Goal: Task Accomplishment & Management: Manage account settings

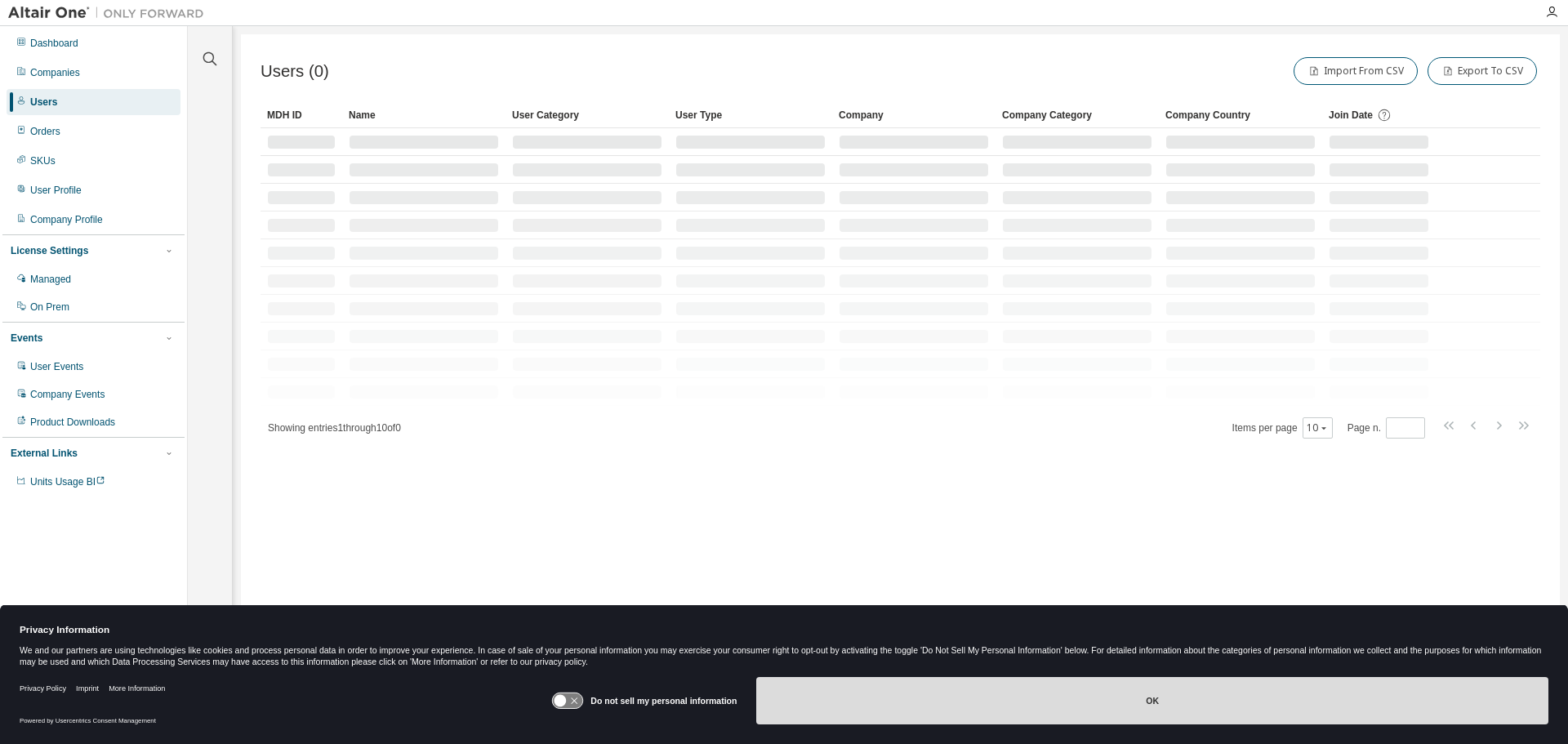
click at [989, 702] on button "OK" at bounding box center [1152, 701] width 793 height 48
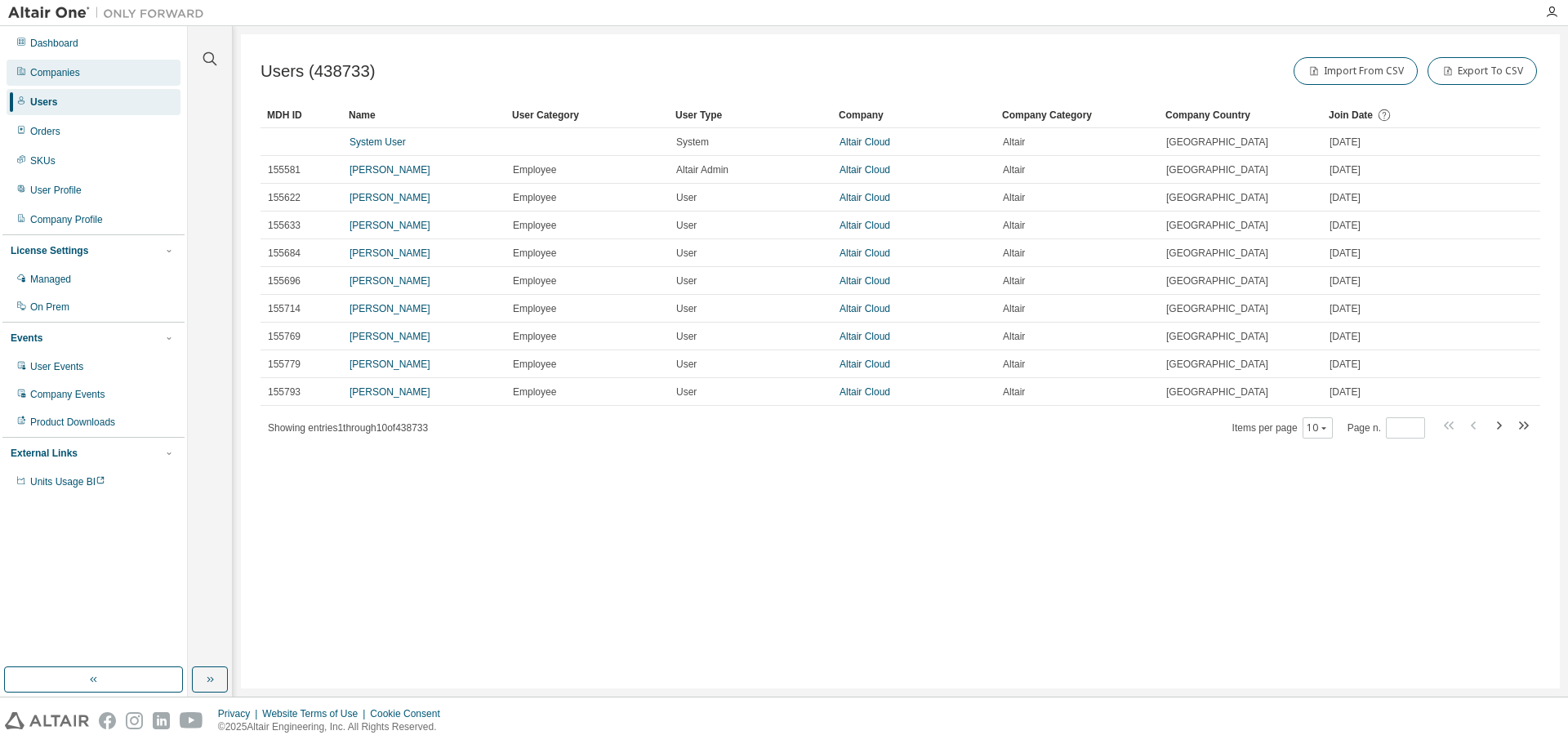
click at [59, 68] on div "Companies" at bounding box center [55, 72] width 50 height 13
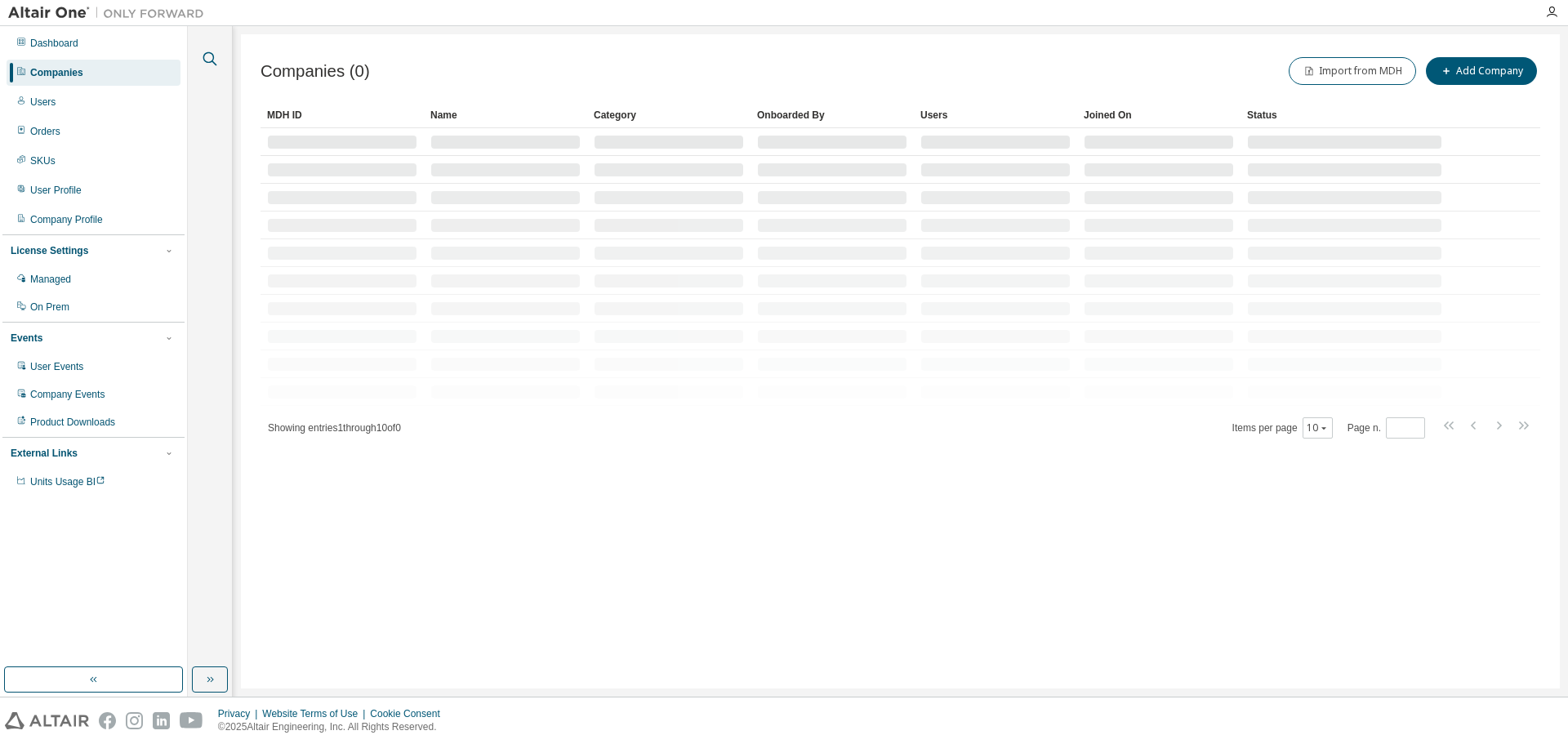
click at [212, 56] on icon "button" at bounding box center [210, 58] width 20 height 20
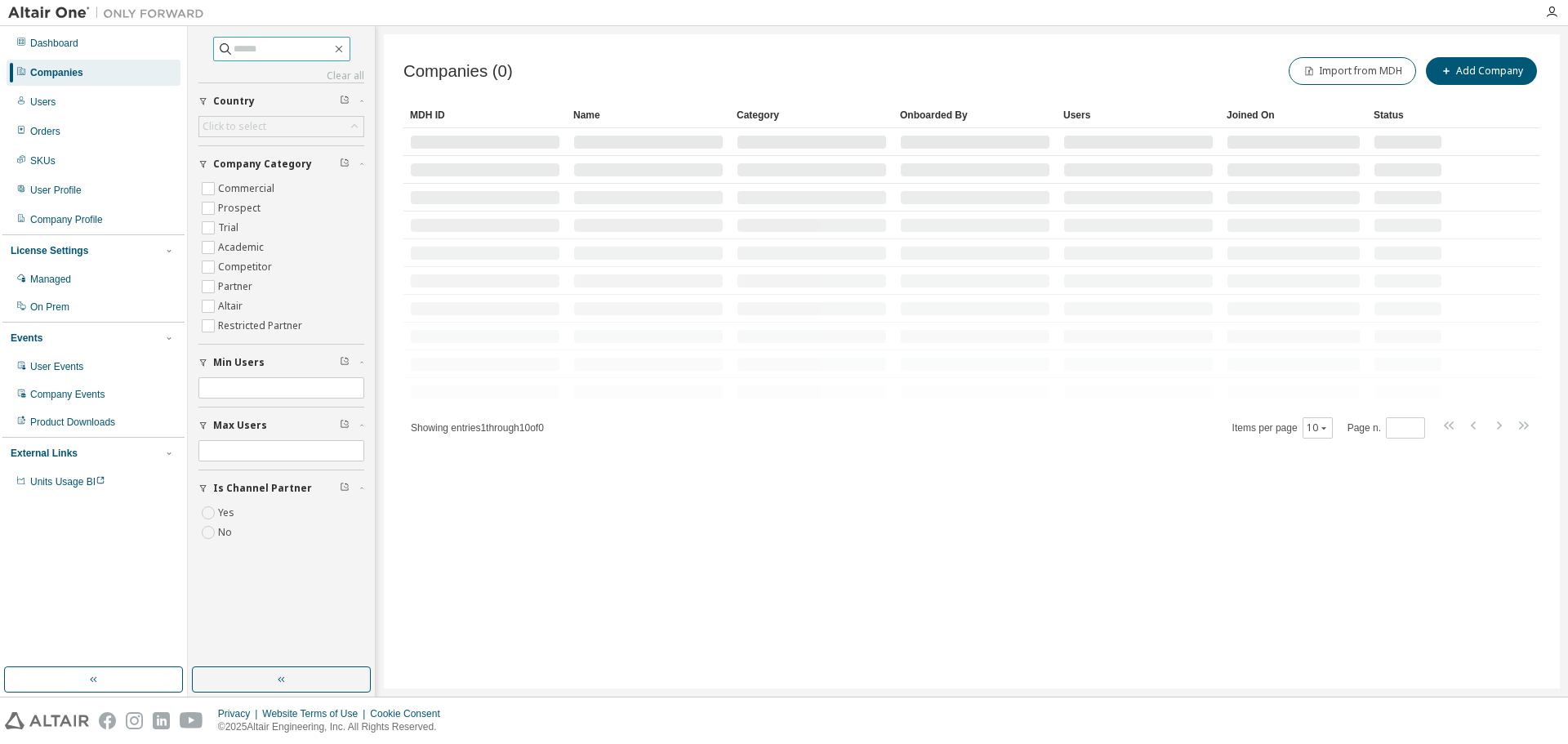
click at [234, 43] on input "text" at bounding box center [282, 49] width 98 height 16
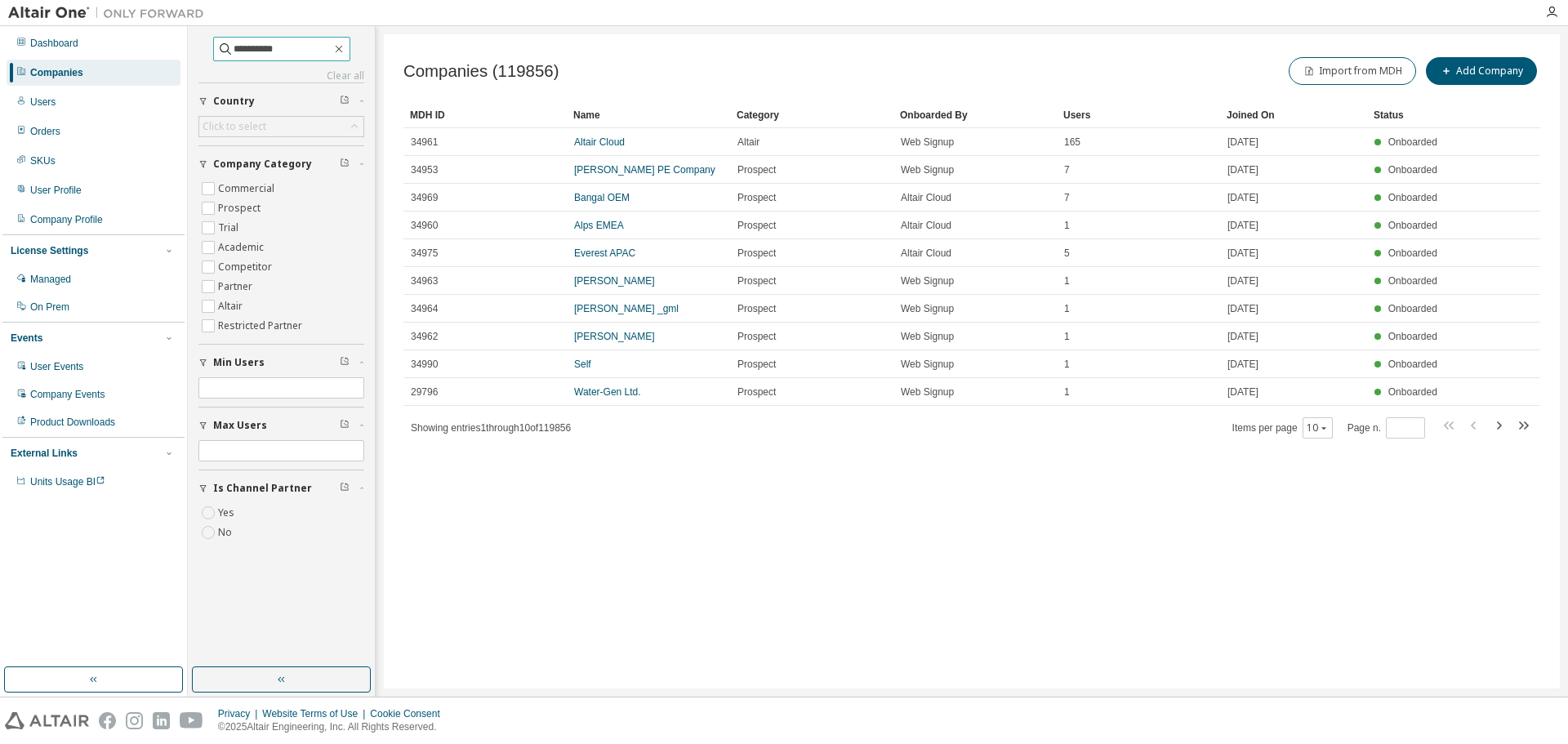
type input "**********"
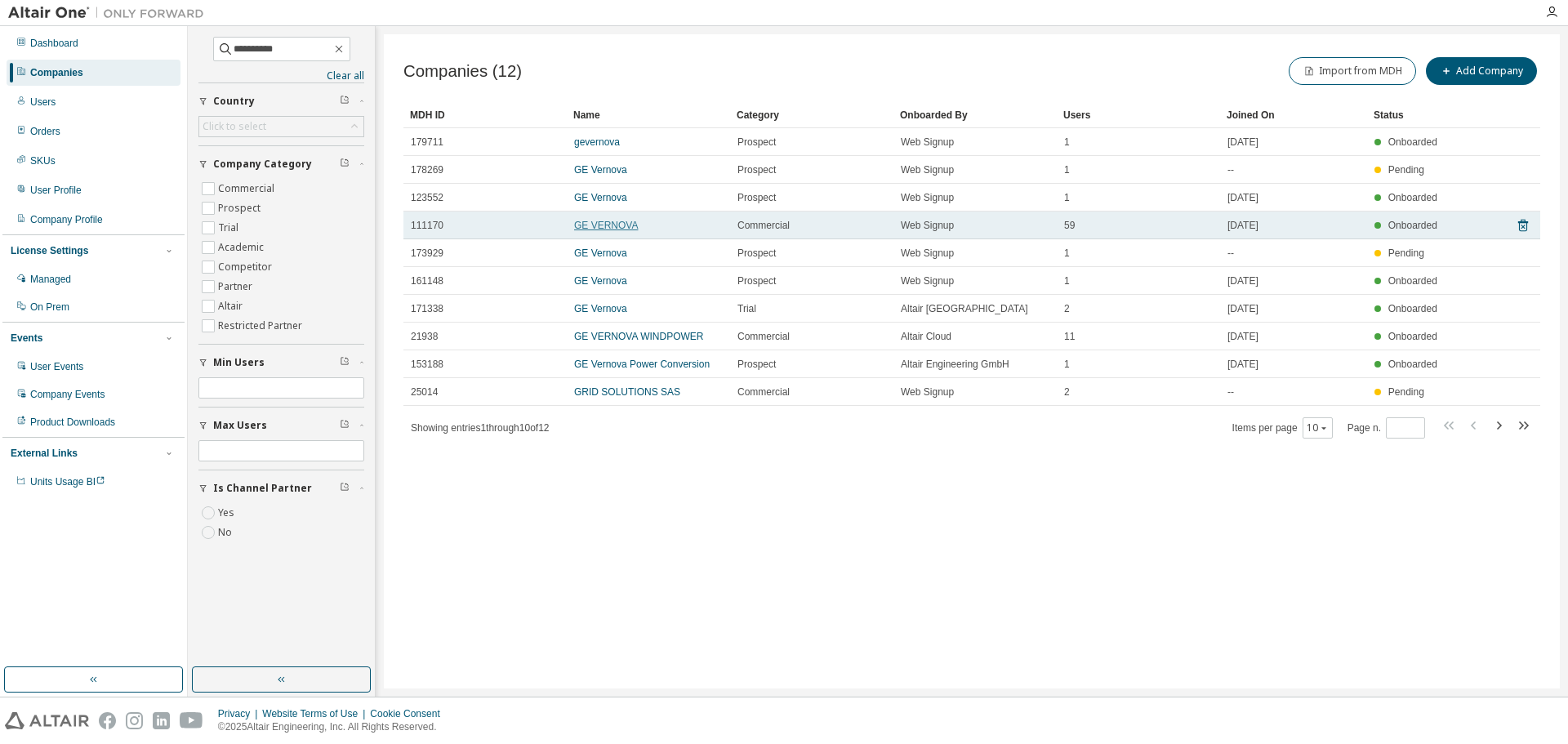
click at [609, 228] on link "GE VERNOVA" at bounding box center [606, 225] width 64 height 11
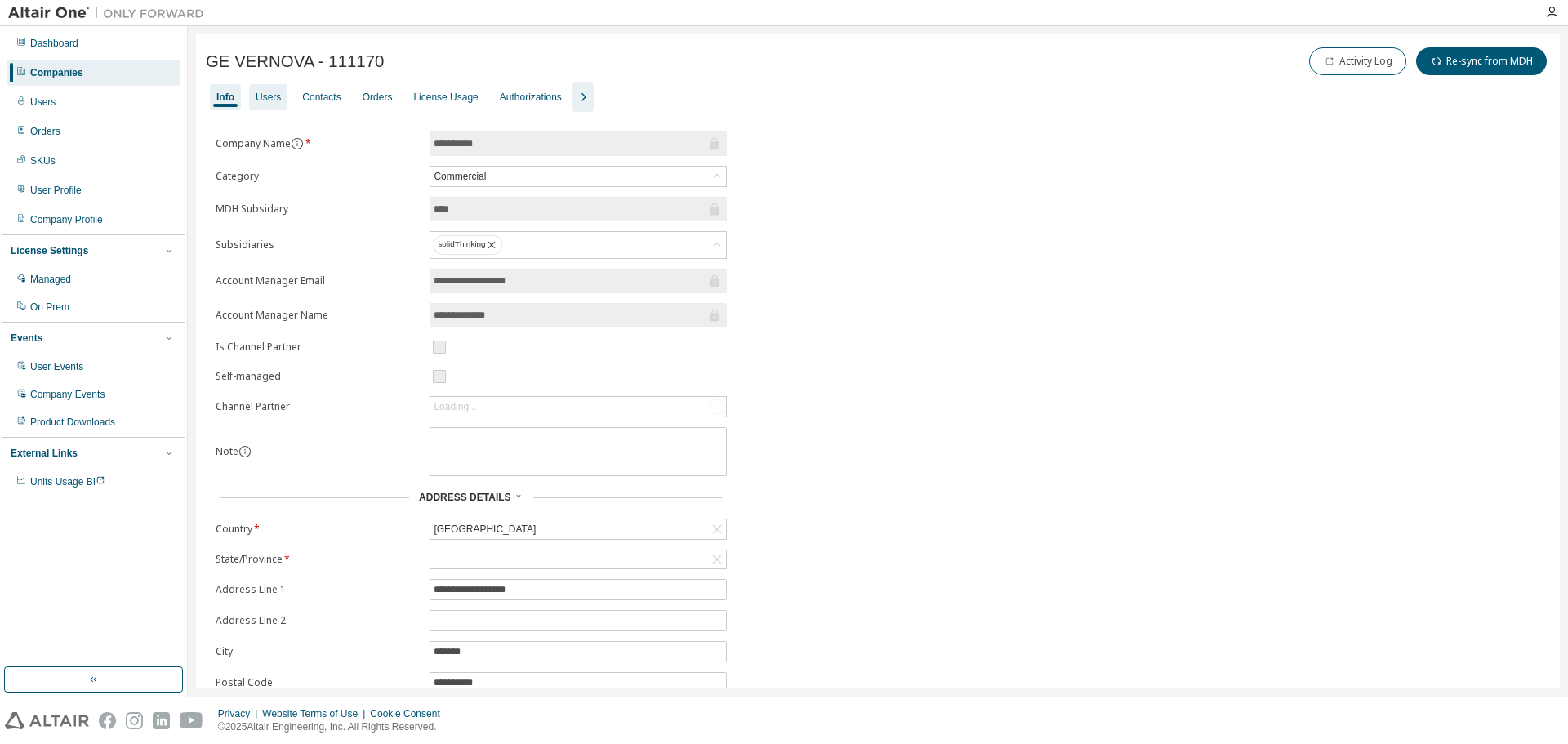
click at [272, 102] on div "Users" at bounding box center [268, 97] width 26 height 13
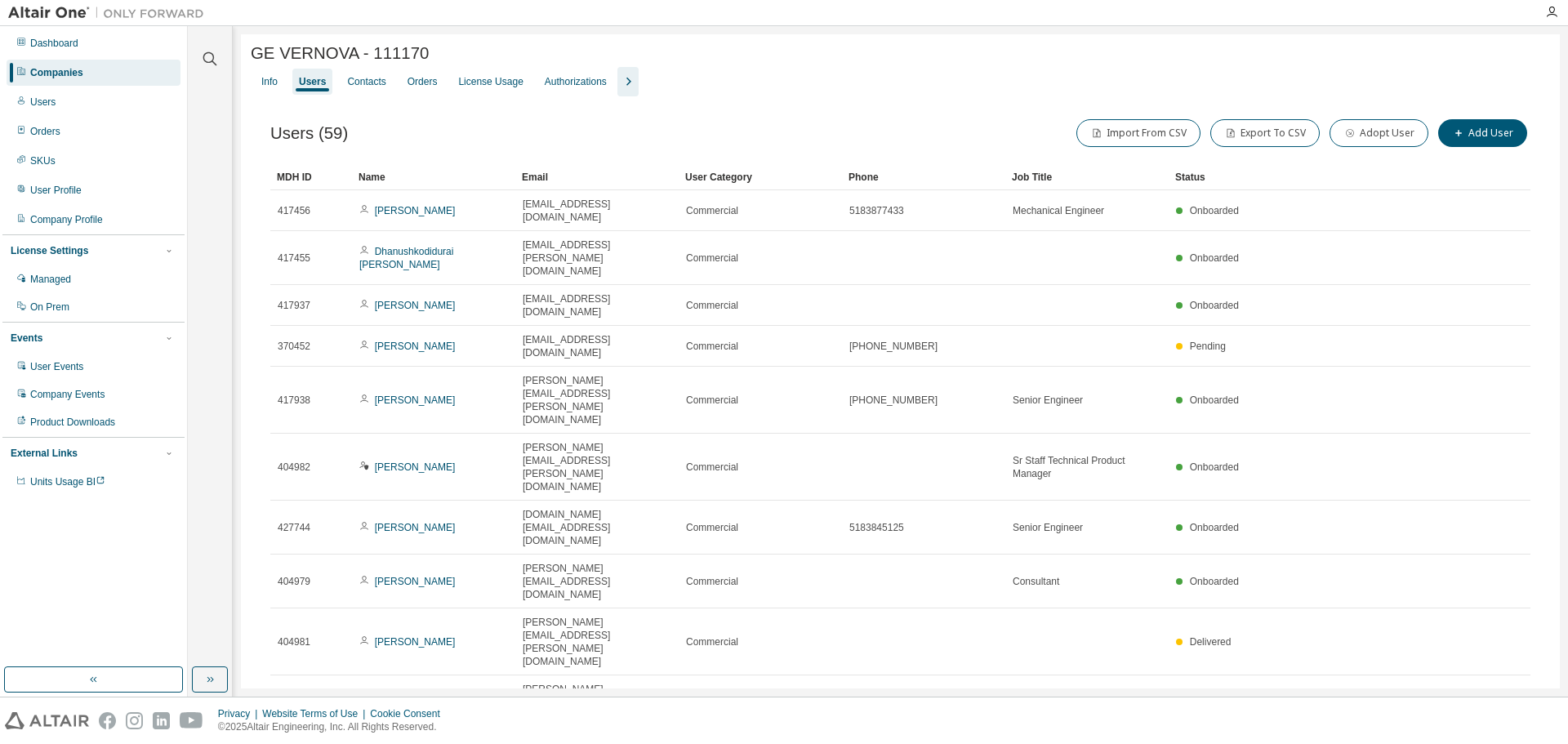
click at [1314, 570] on div "30" at bounding box center [1360, 568] width 131 height 20
click at [411, 177] on div "Name" at bounding box center [434, 176] width 151 height 26
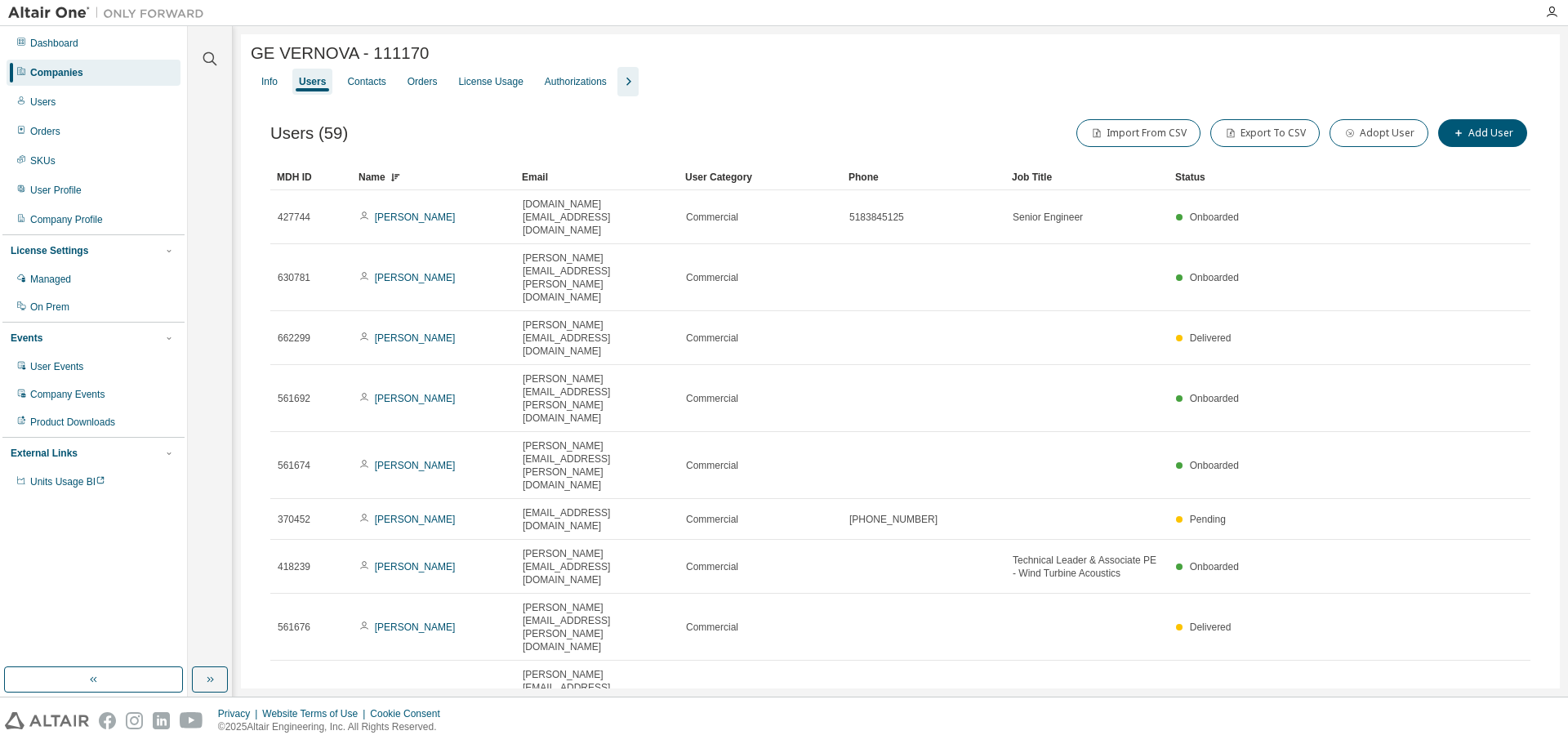
click at [405, 184] on div "Name" at bounding box center [434, 176] width 151 height 26
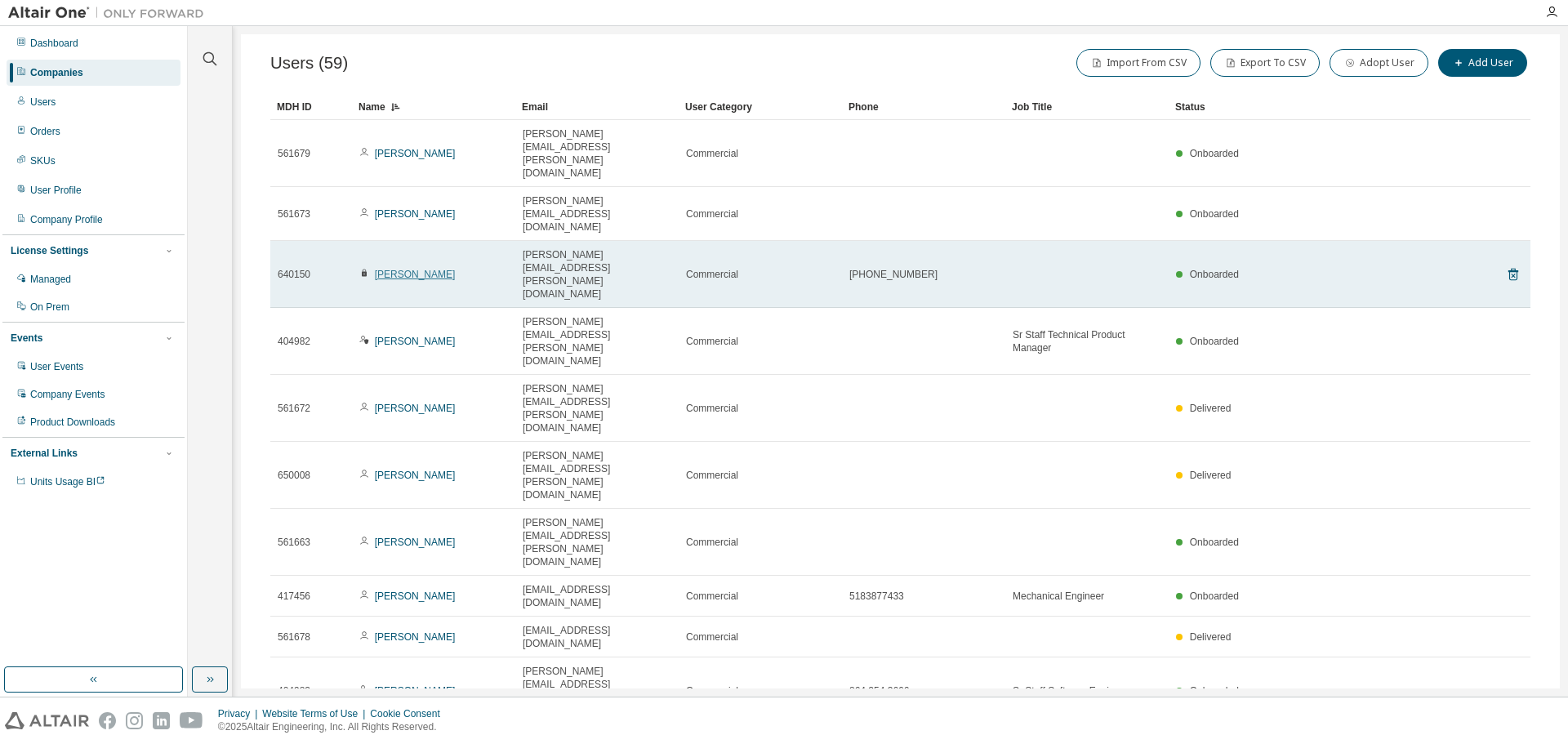
scroll to position [245, 0]
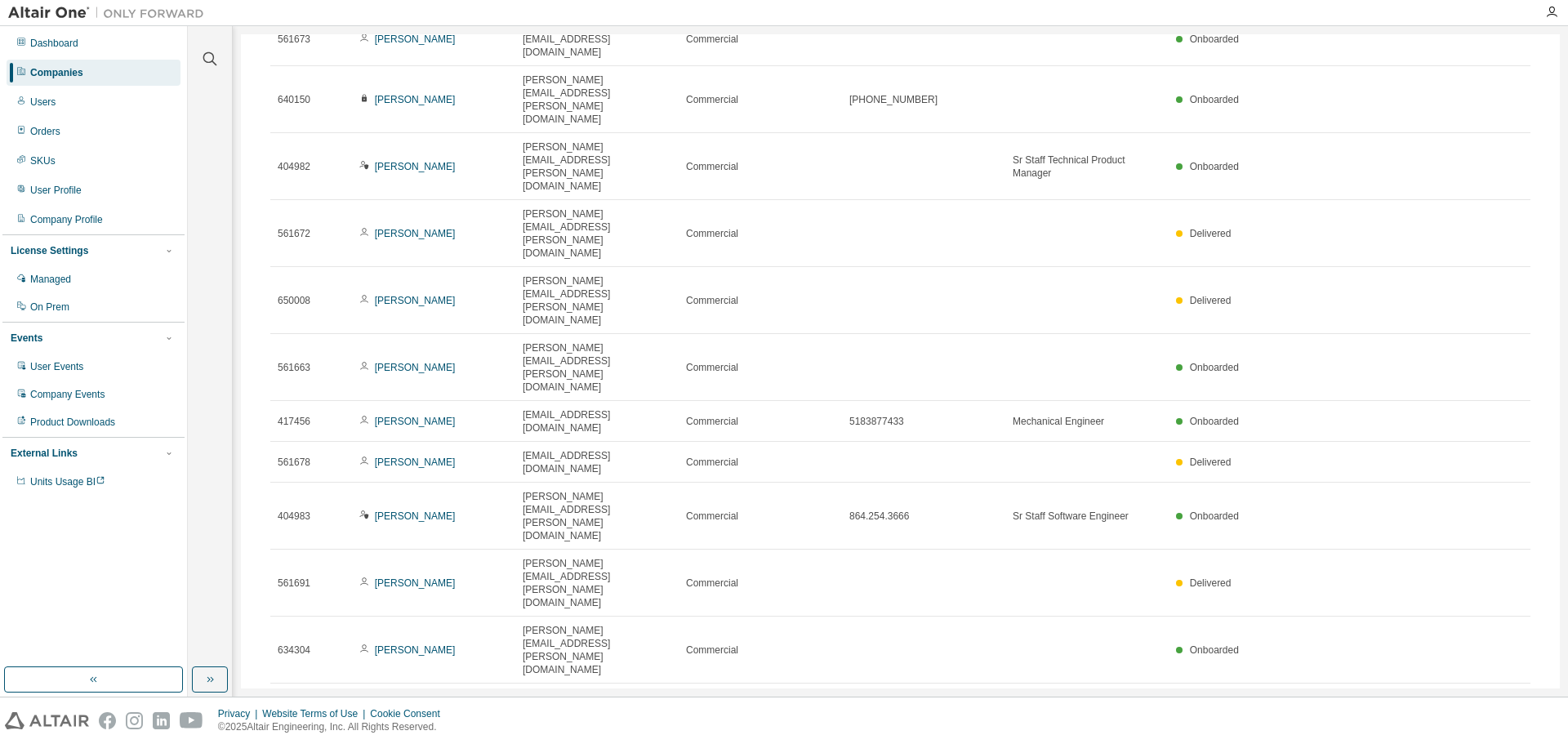
drag, startPoint x: 428, startPoint y: 362, endPoint x: 420, endPoint y: 368, distance: 10.0
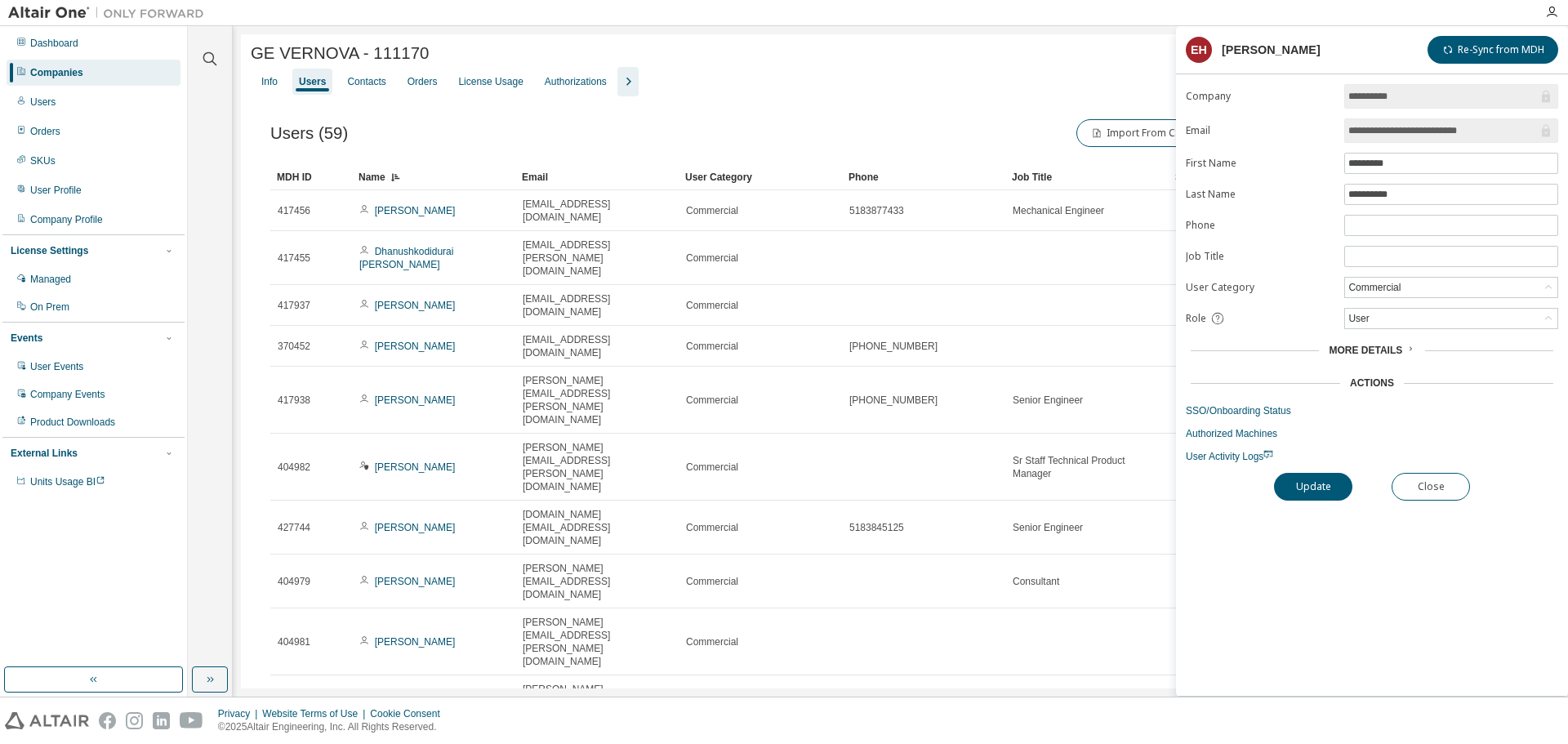
click at [401, 175] on div "Name" at bounding box center [434, 176] width 151 height 26
click at [1447, 493] on button "Close" at bounding box center [1431, 486] width 78 height 28
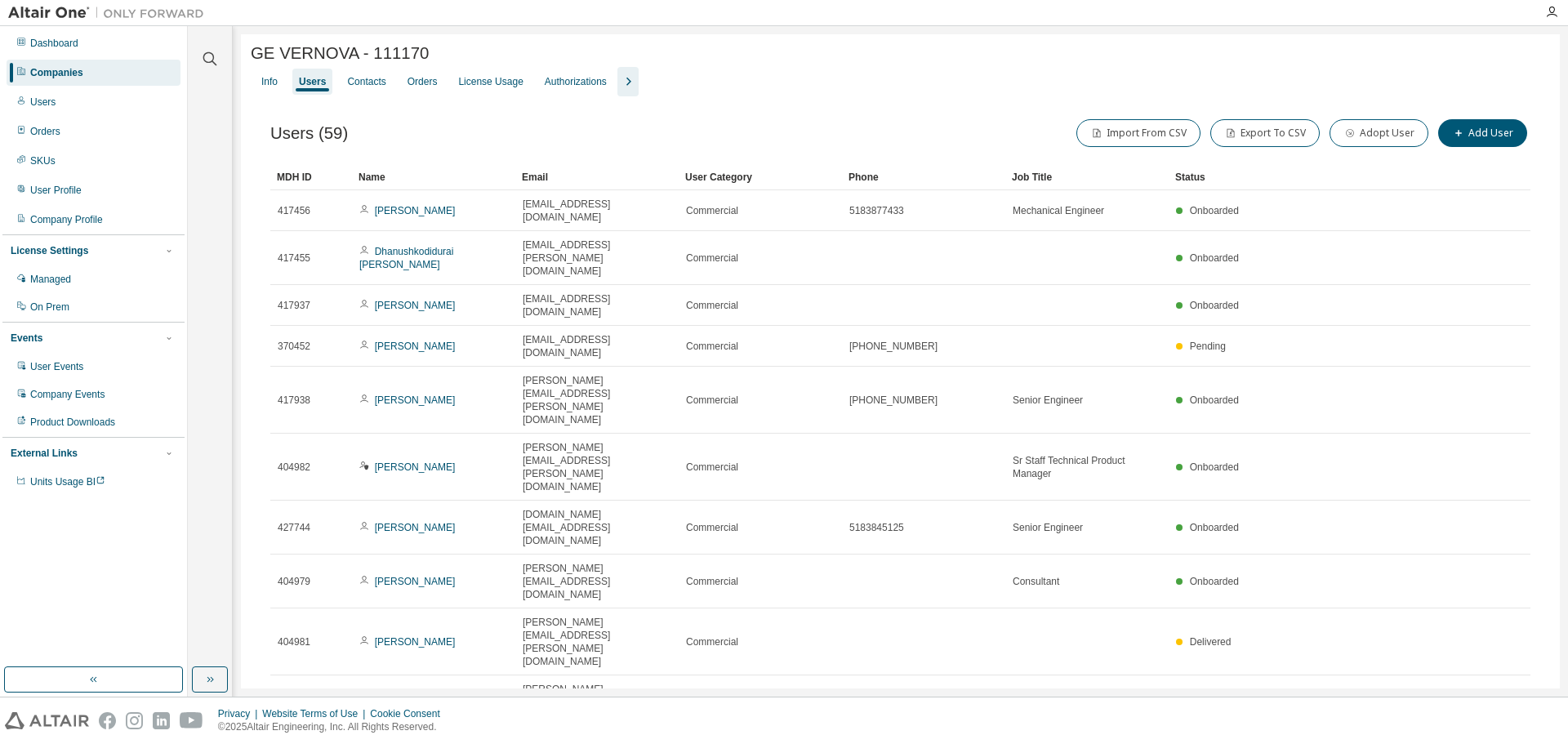
click at [394, 177] on div "Name" at bounding box center [434, 176] width 151 height 26
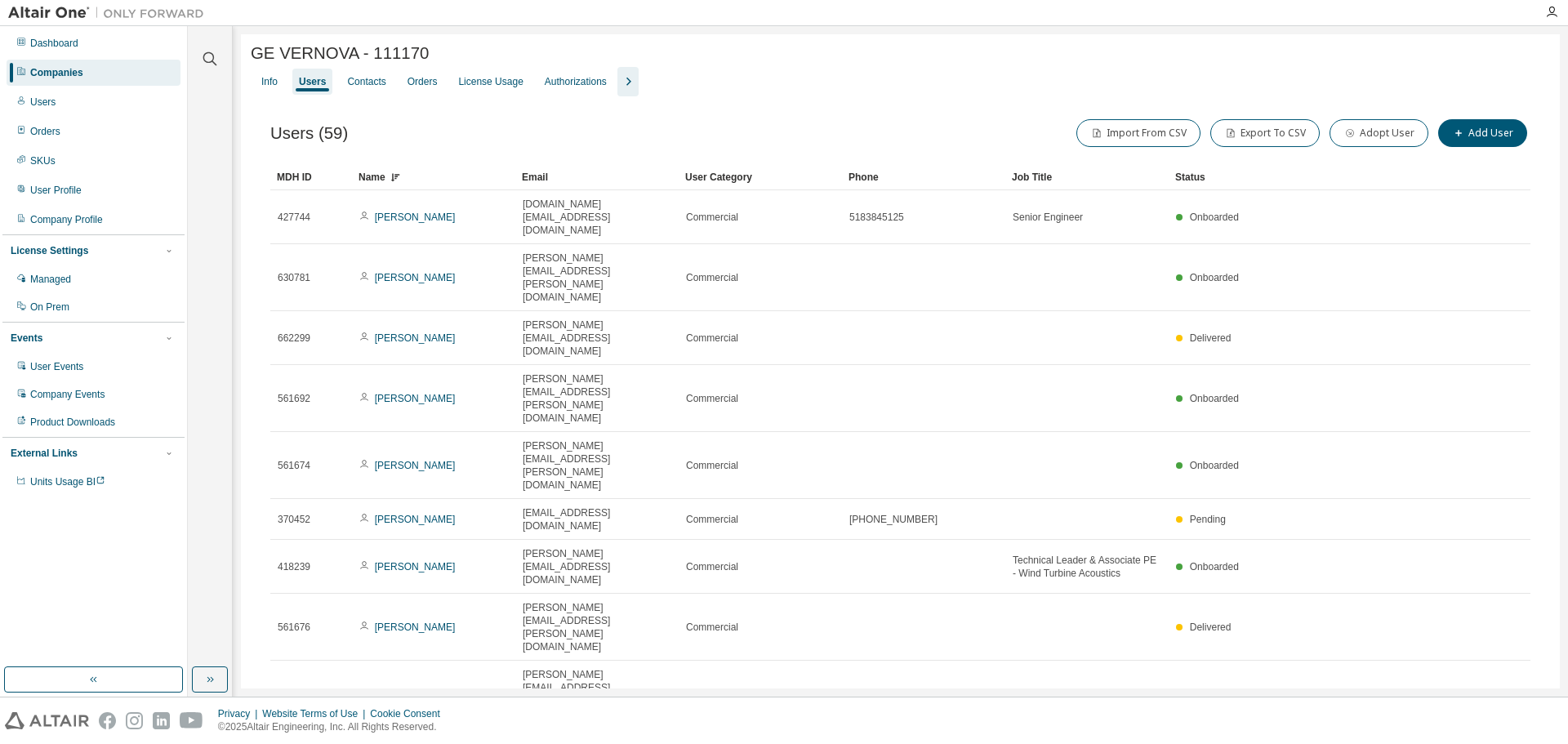
click at [379, 177] on div "Name" at bounding box center [434, 176] width 151 height 26
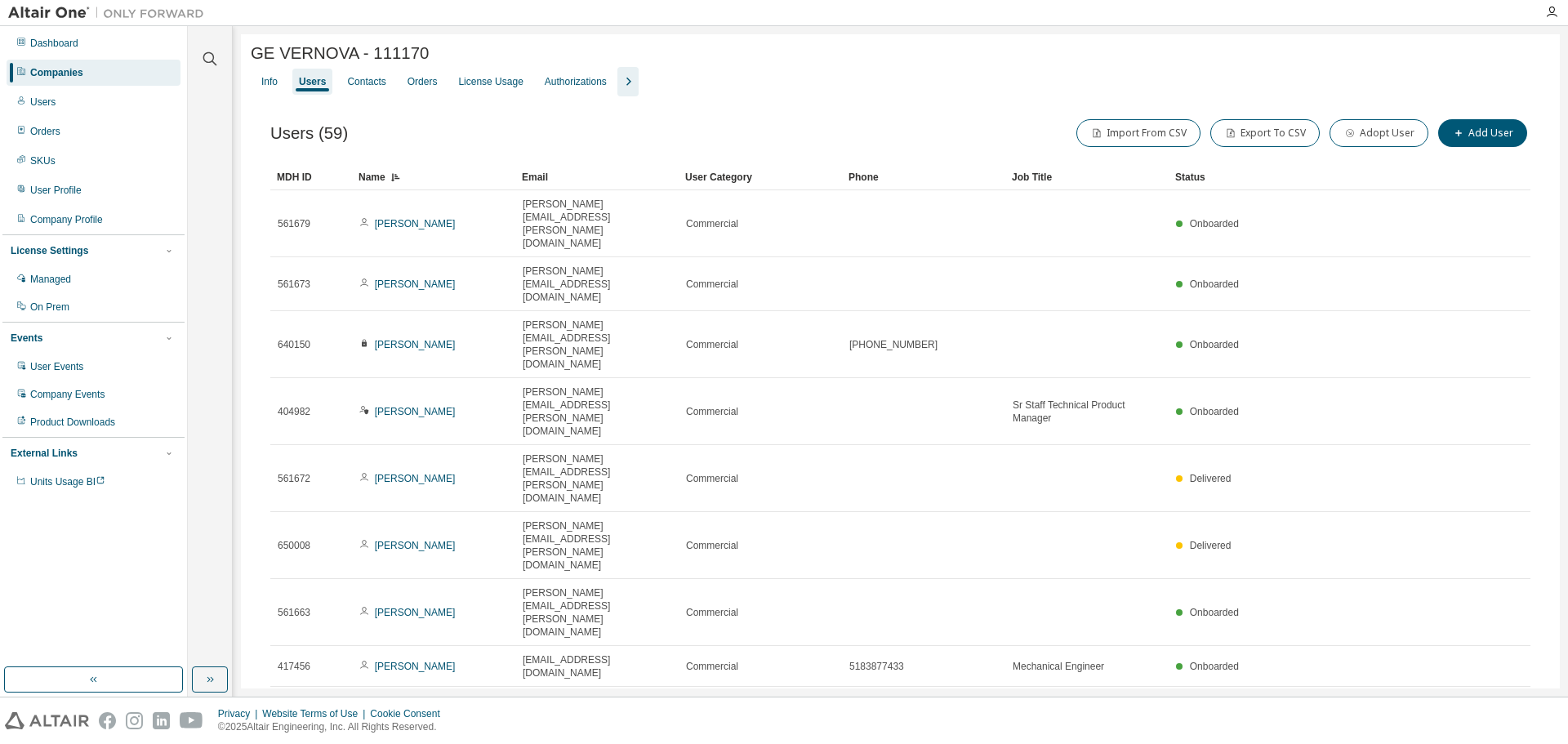
click at [398, 179] on icon at bounding box center [397, 179] width 5 height 2
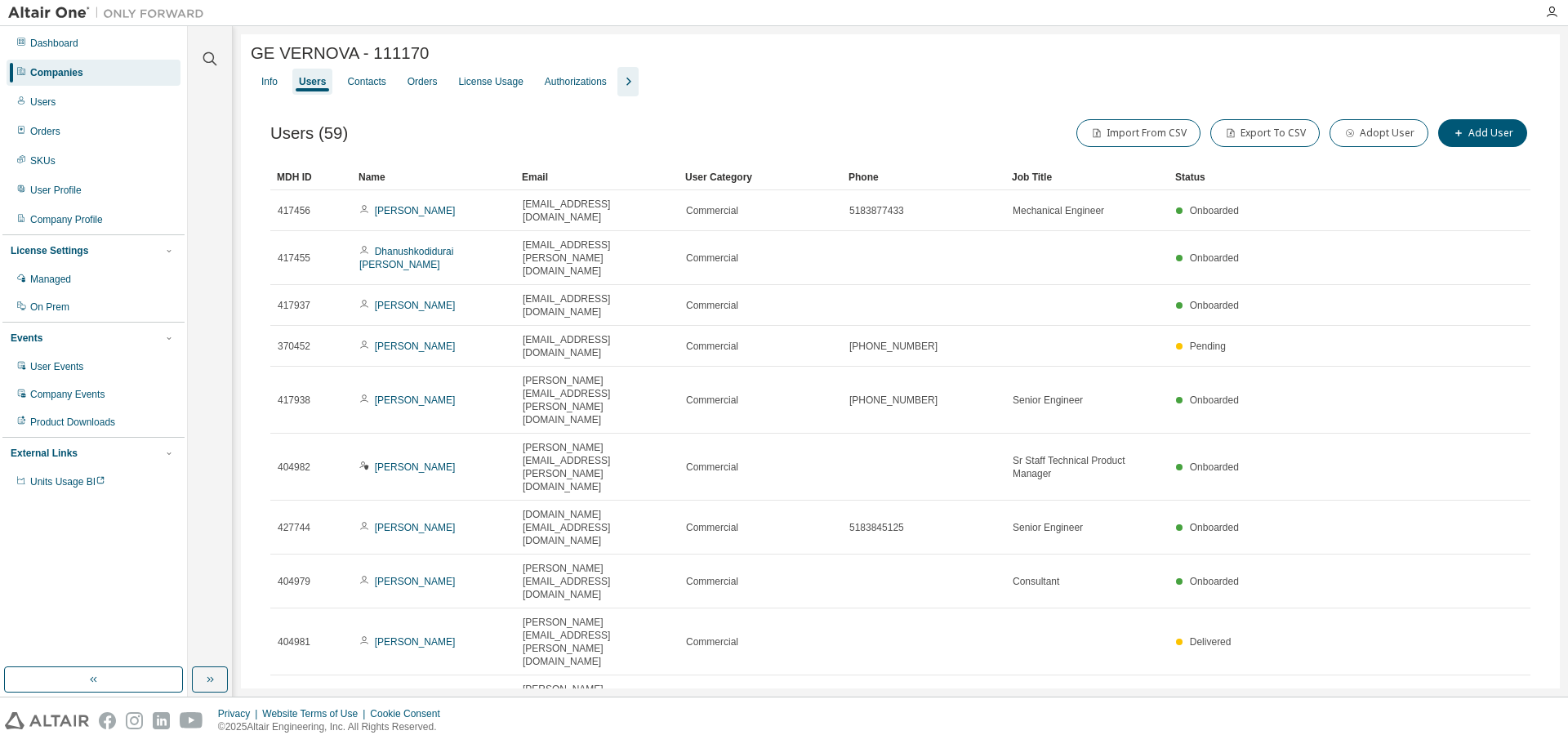
click at [382, 178] on div "Name" at bounding box center [434, 176] width 151 height 26
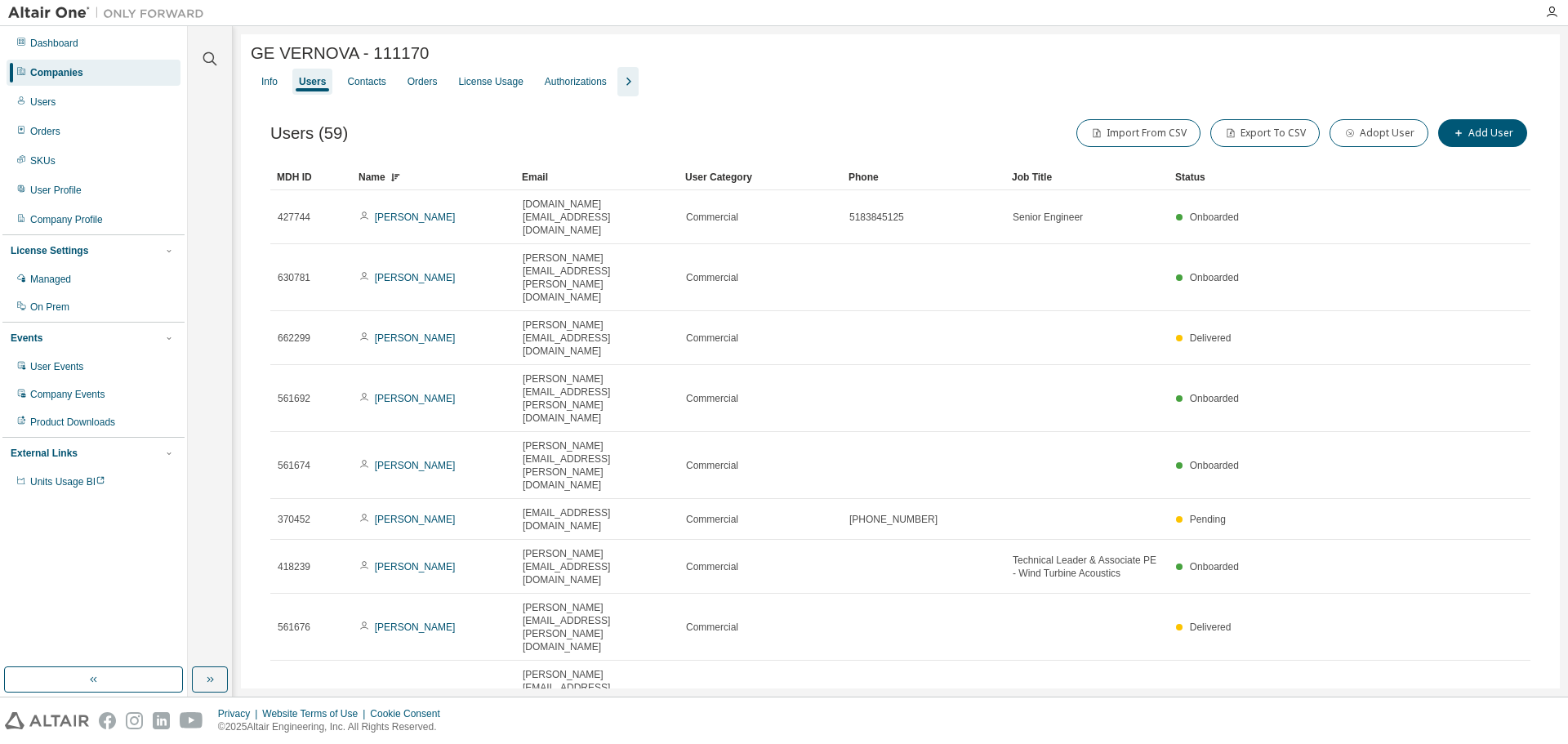
click at [392, 182] on icon at bounding box center [395, 177] width 10 height 10
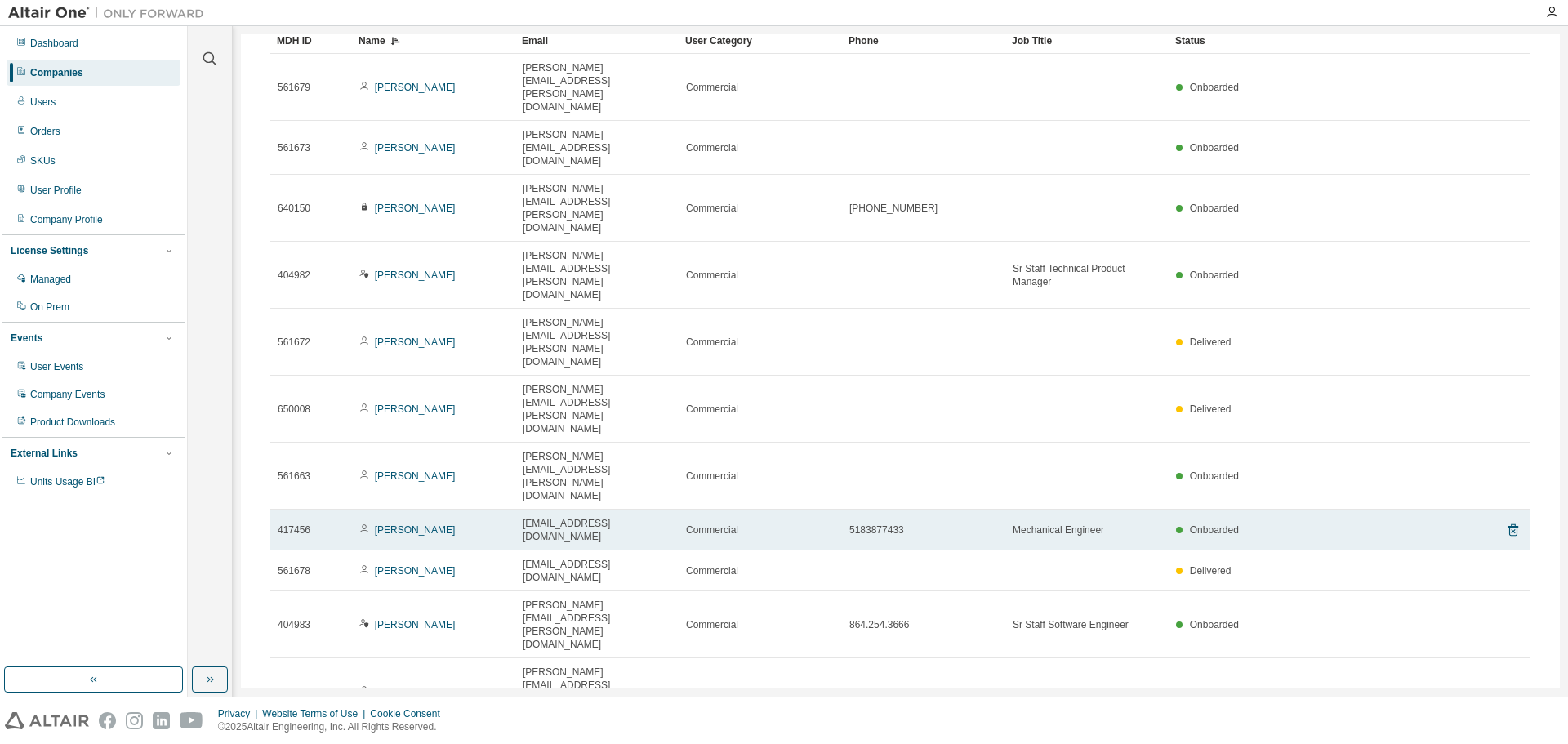
scroll to position [163, 0]
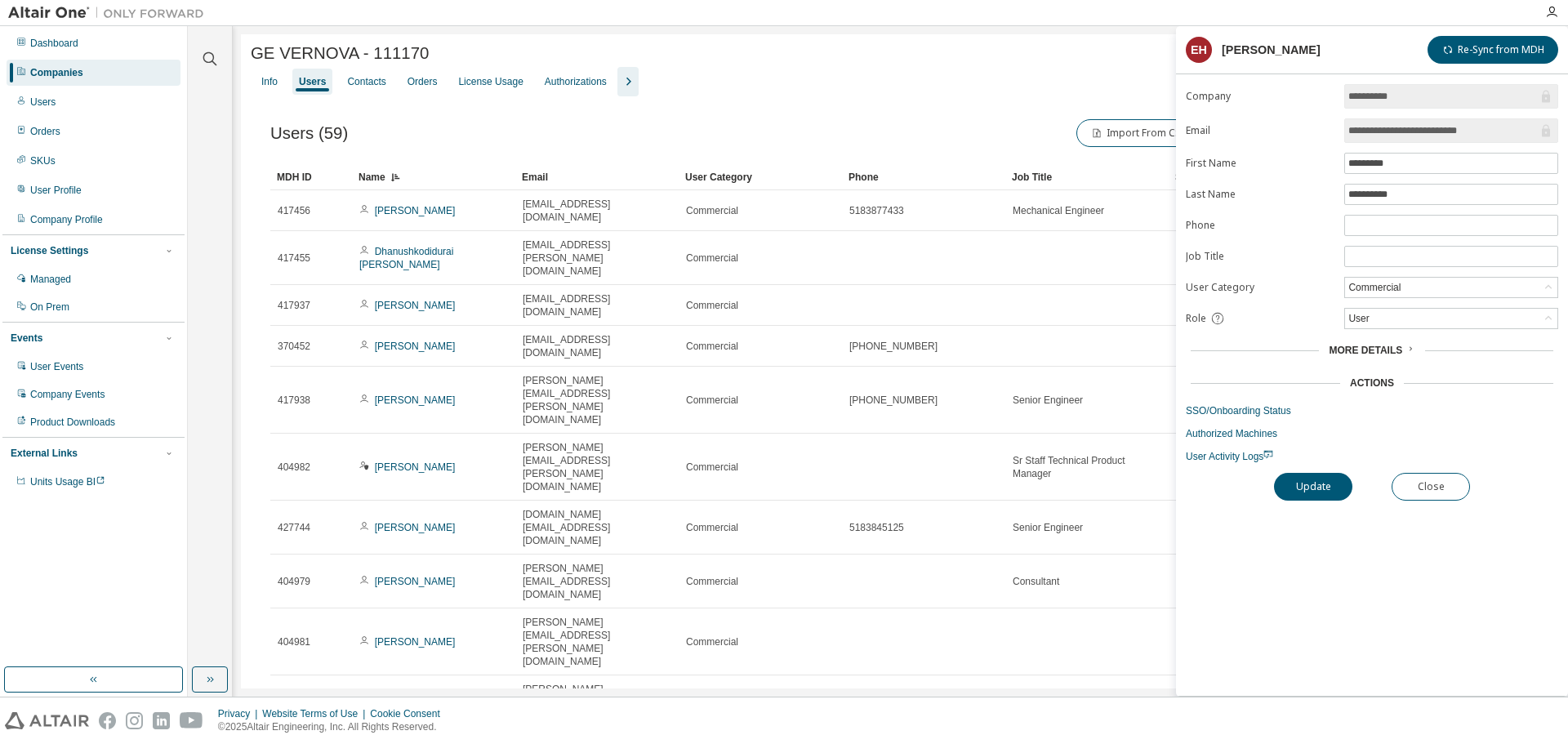
click at [1383, 349] on span "More Details" at bounding box center [1365, 350] width 73 height 11
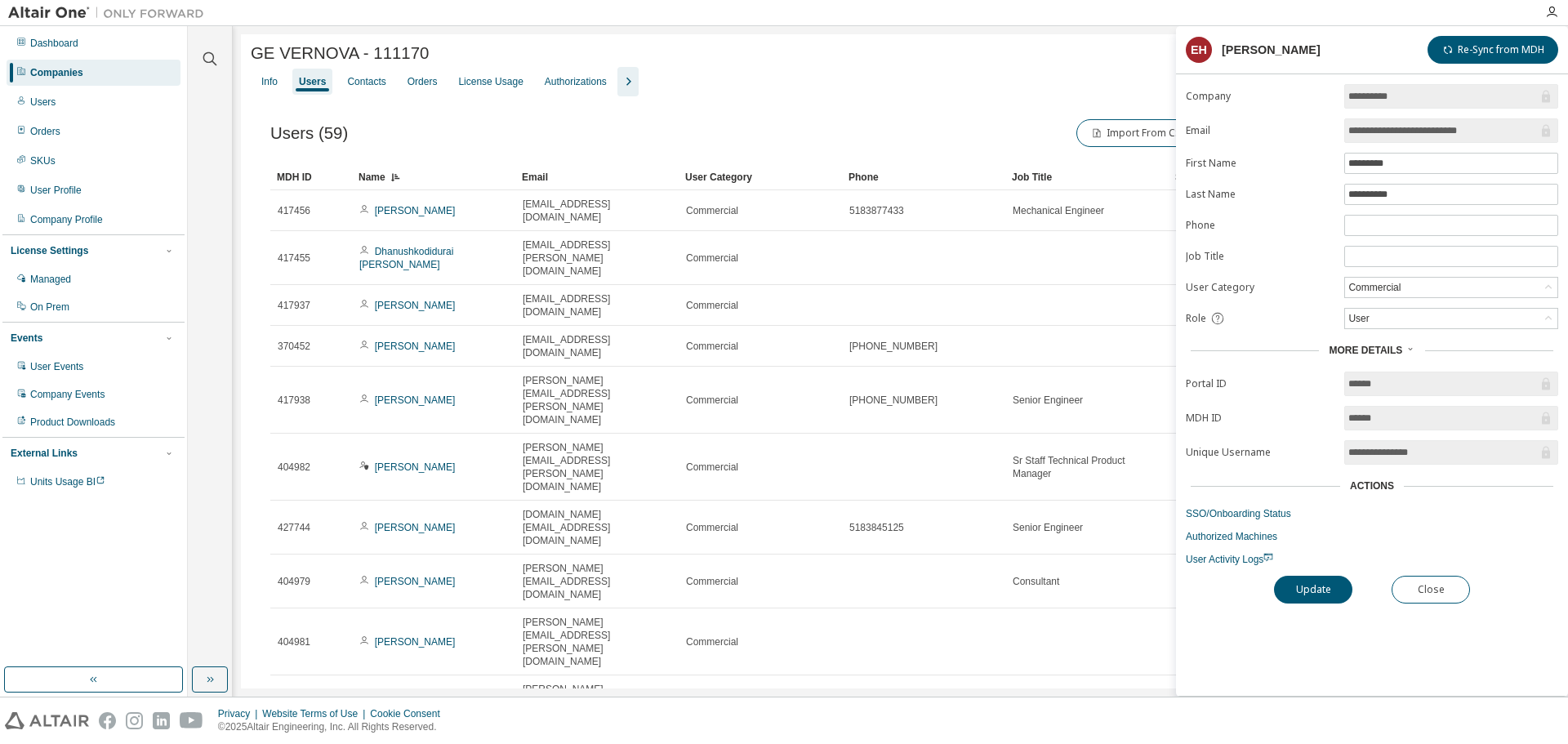
click at [1372, 485] on div "Actions" at bounding box center [1372, 486] width 44 height 13
click at [1391, 118] on span "**********" at bounding box center [1452, 131] width 214 height 25
click at [1397, 127] on input "**********" at bounding box center [1443, 130] width 190 height 16
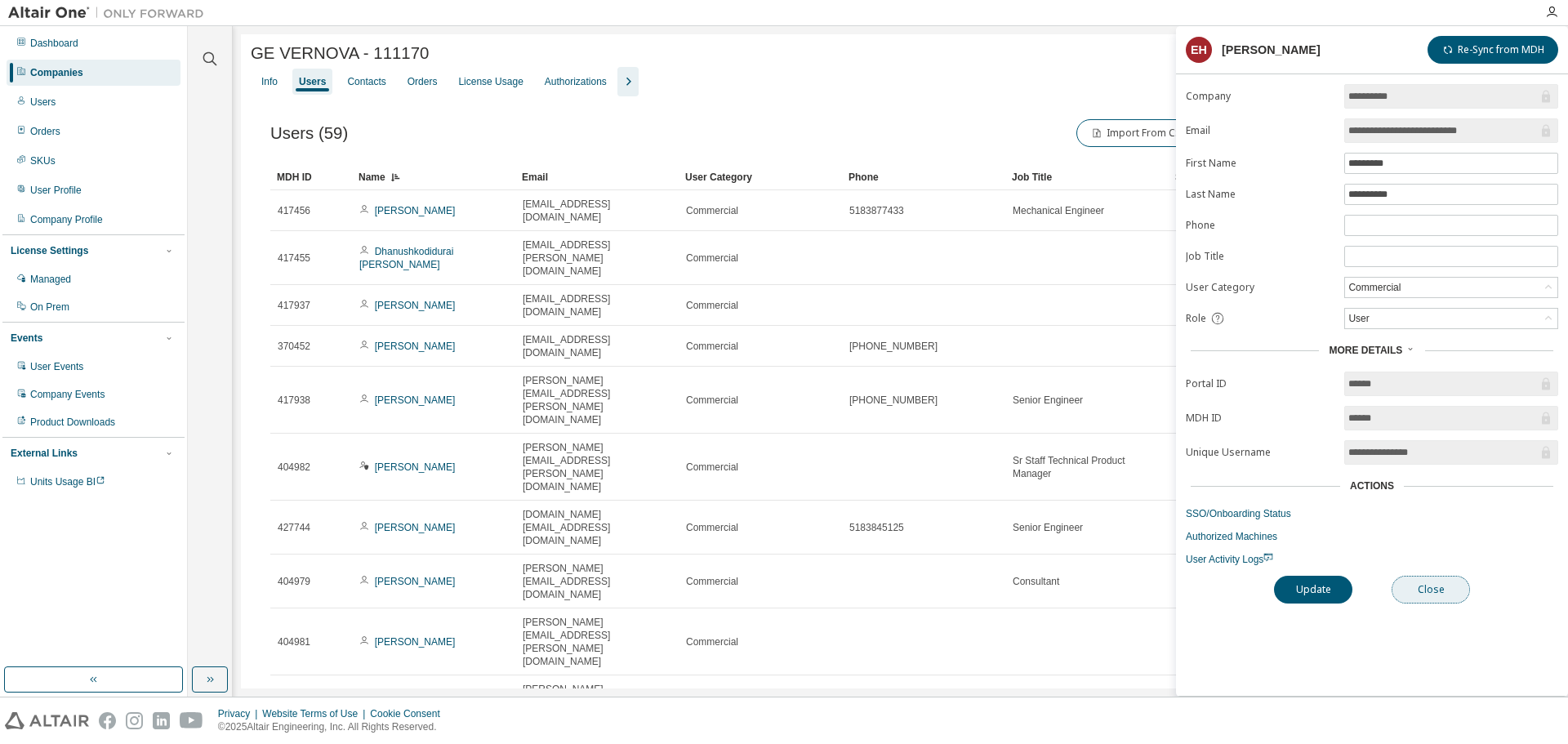
click at [1439, 595] on button "Close" at bounding box center [1431, 589] width 78 height 28
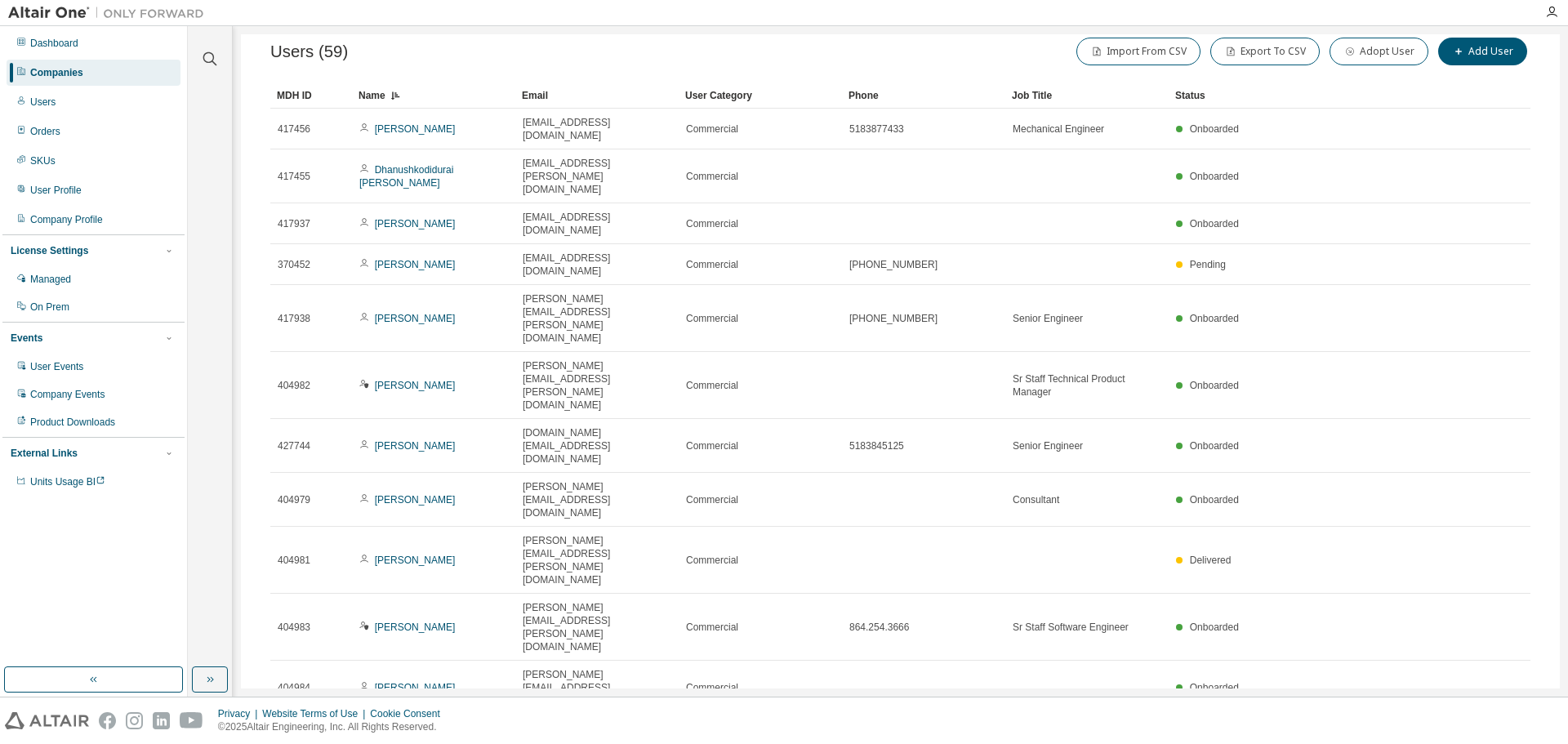
scroll to position [68, 0]
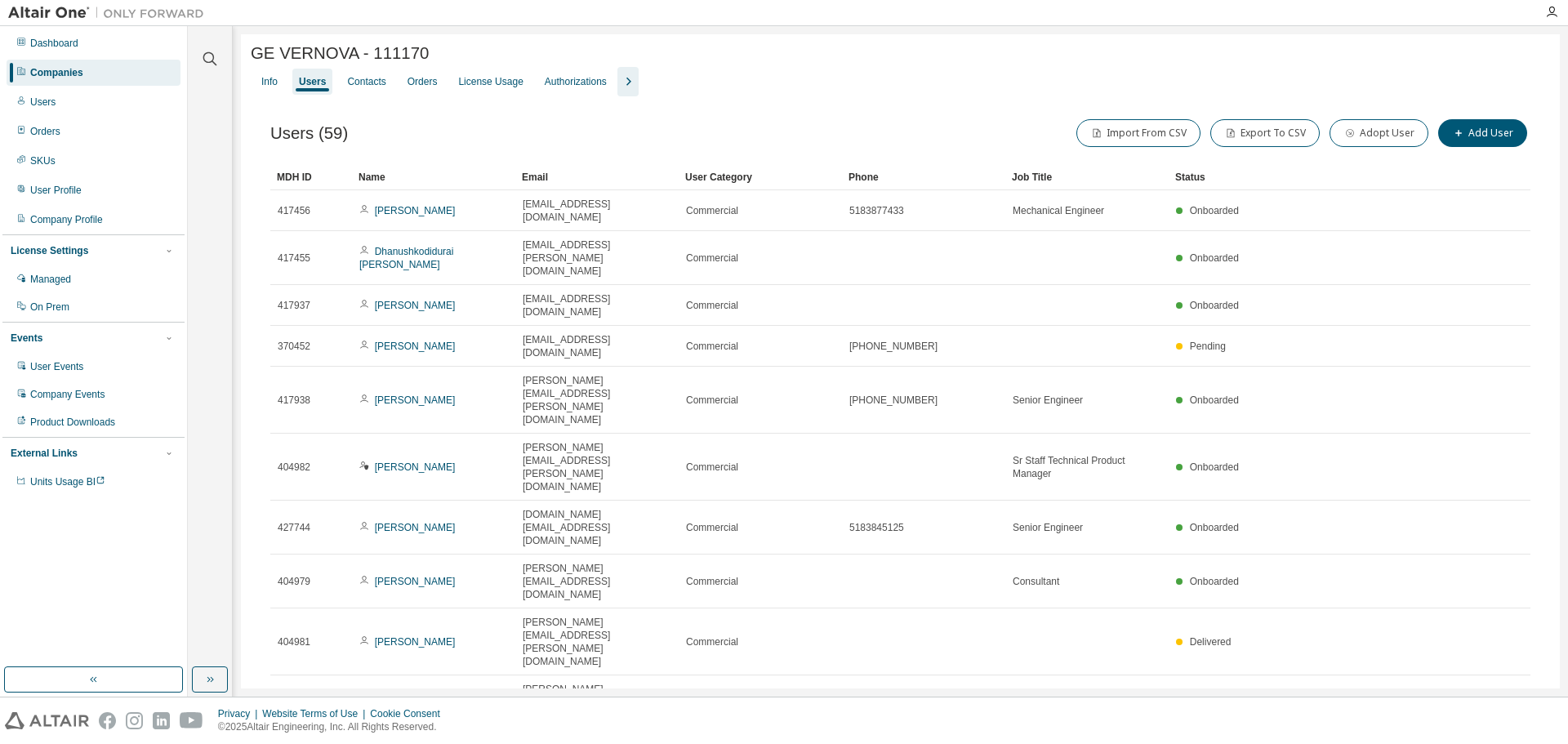
click at [1329, 571] on div "30" at bounding box center [1360, 568] width 131 height 20
click at [369, 183] on div "Name" at bounding box center [434, 176] width 151 height 26
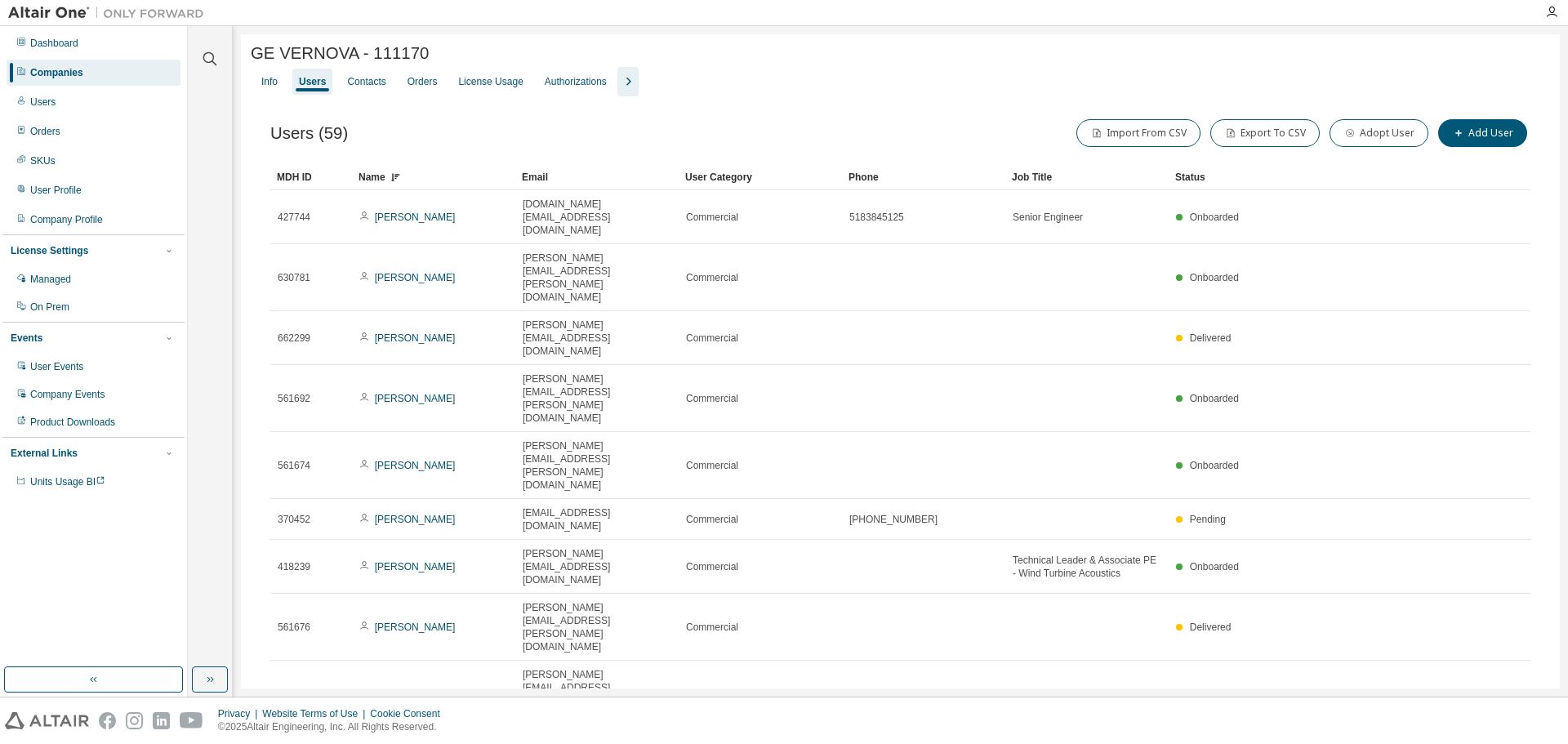
click at [392, 179] on icon at bounding box center [395, 177] width 10 height 10
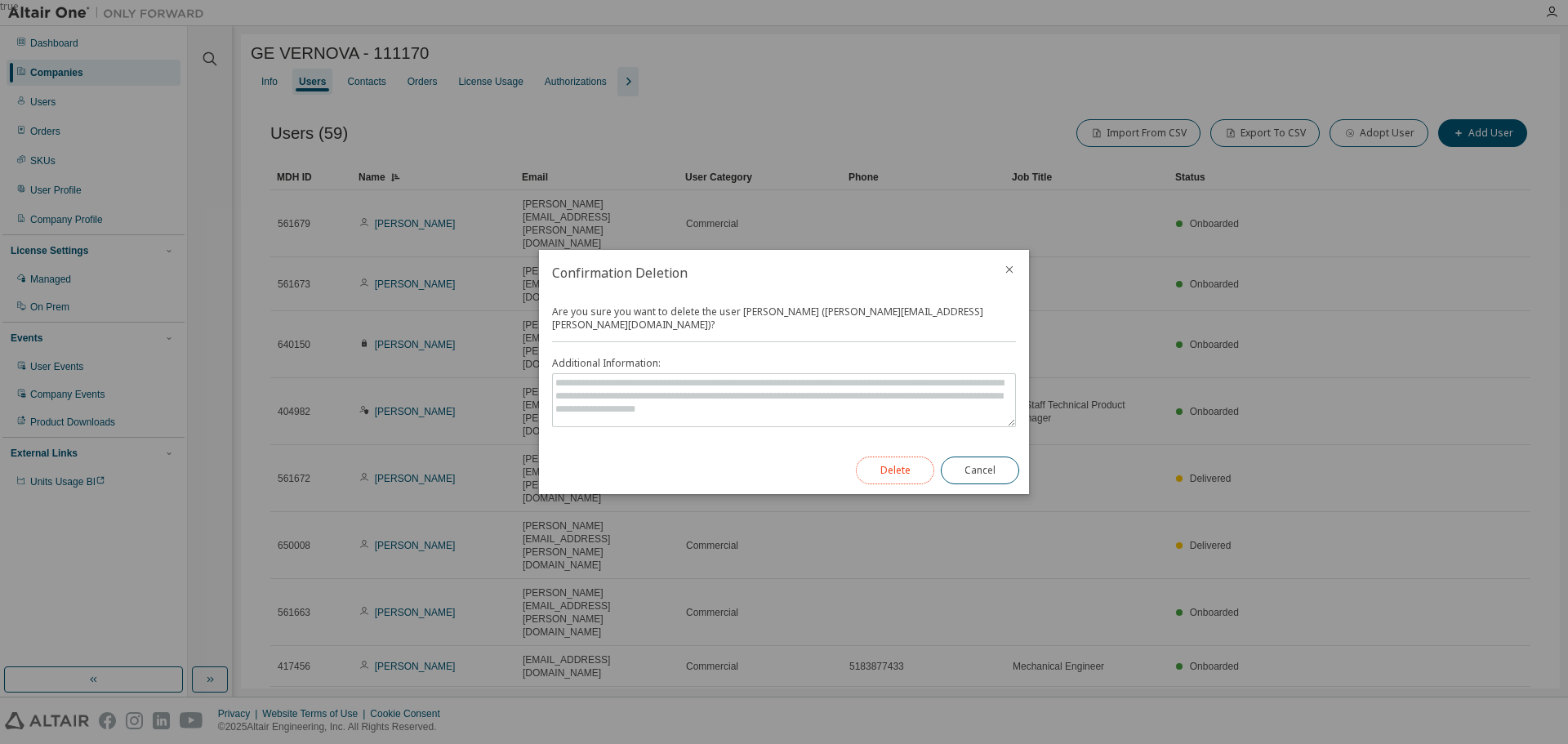
click at [905, 466] on button "Delete" at bounding box center [895, 470] width 78 height 28
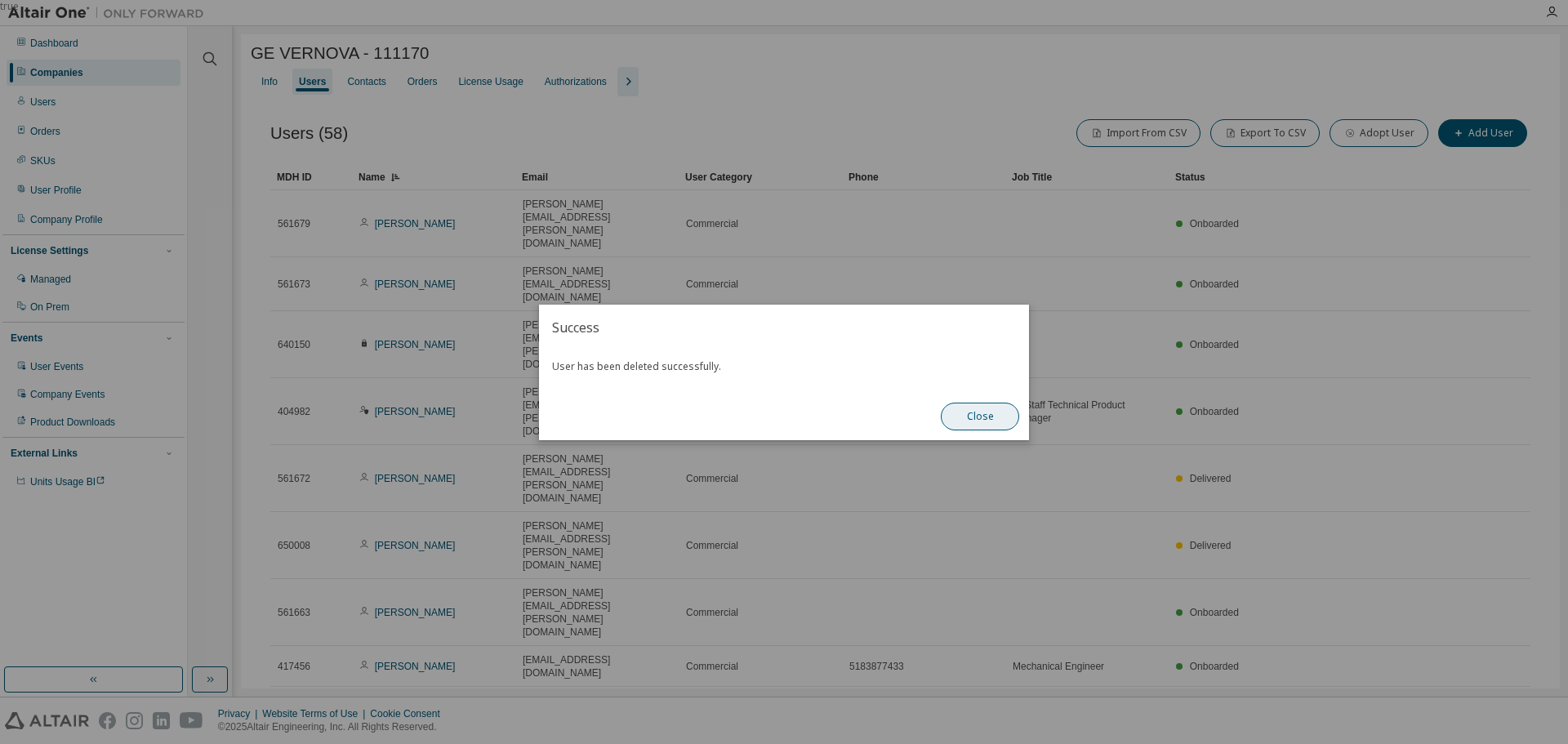
click at [973, 406] on button "Close" at bounding box center [980, 416] width 78 height 28
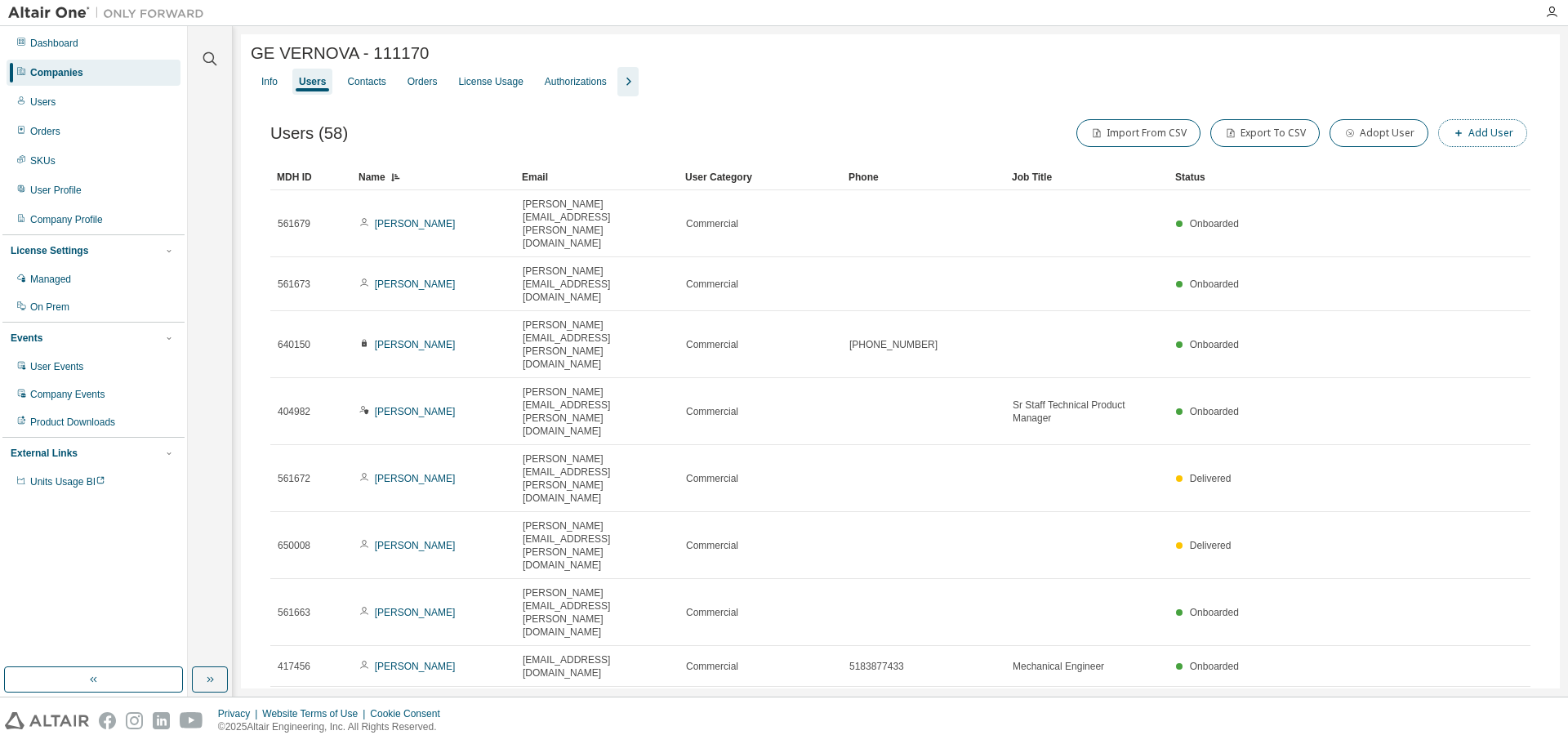
click at [1474, 127] on button "Add User" at bounding box center [1482, 133] width 89 height 28
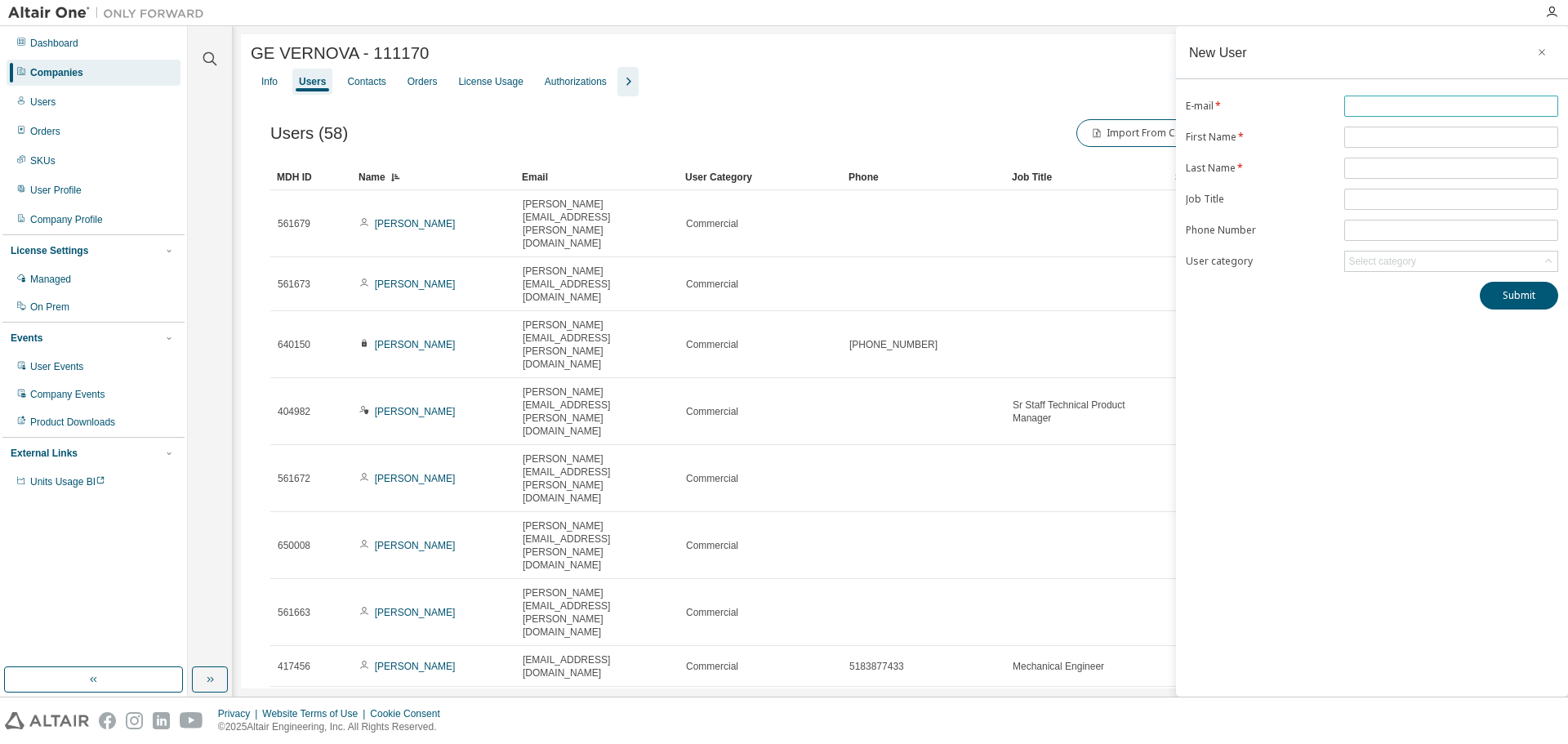
click at [1359, 109] on input "text" at bounding box center [1452, 106] width 206 height 13
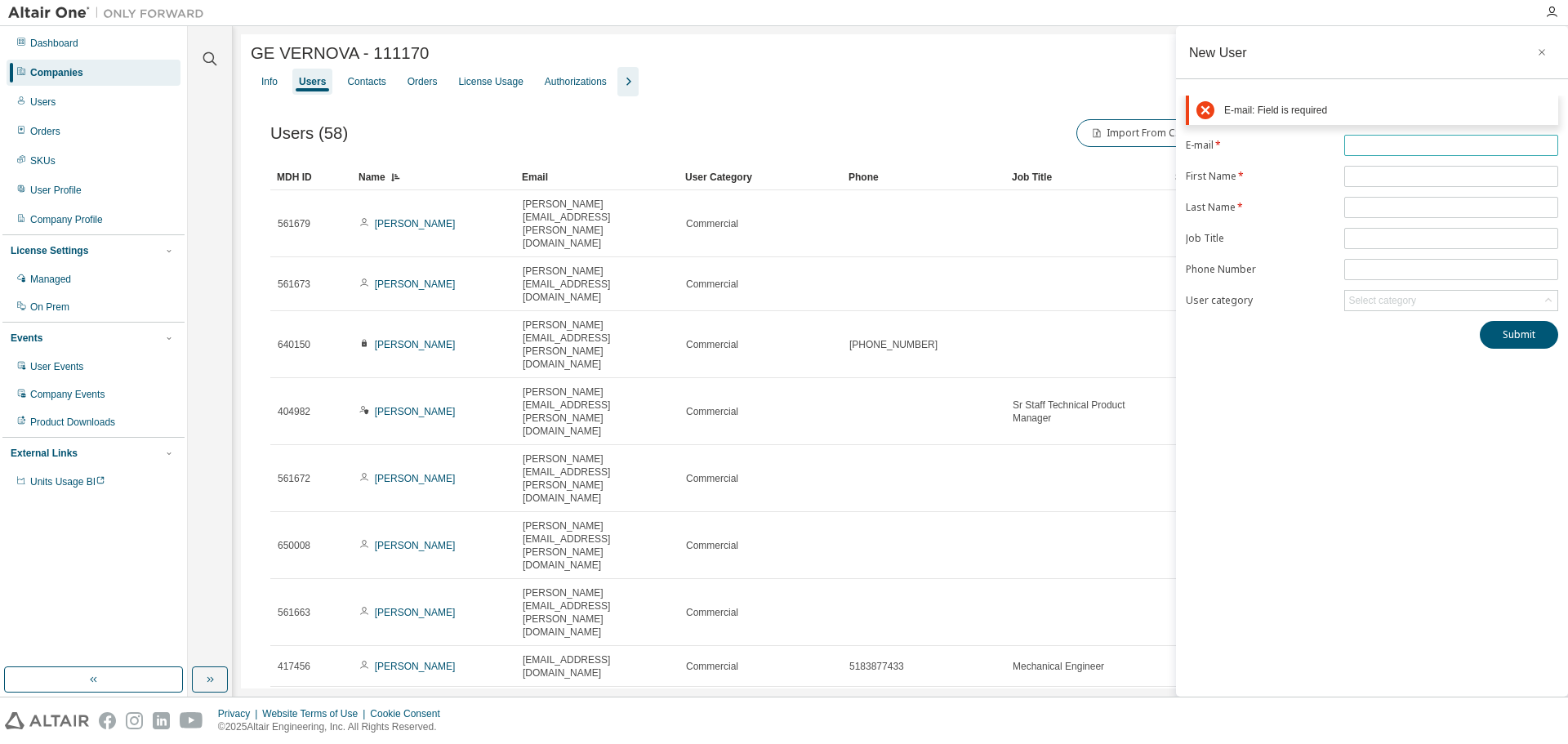
click at [1371, 146] on input "text" at bounding box center [1452, 146] width 206 height 13
paste input "**********"
click at [1376, 144] on input "**********" at bounding box center [1452, 146] width 206 height 13
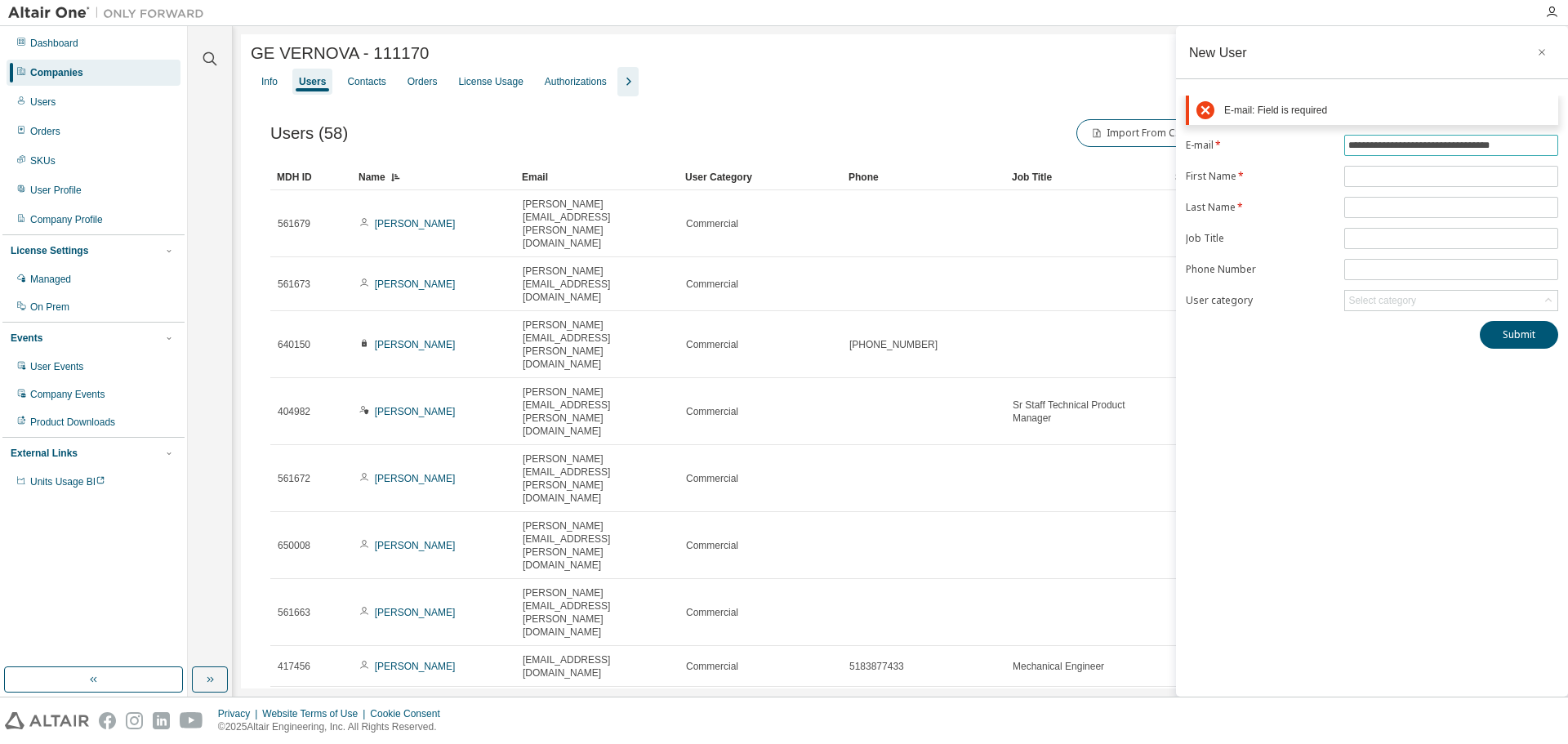
click at [1540, 139] on input "**********" at bounding box center [1452, 146] width 206 height 13
type input "**********"
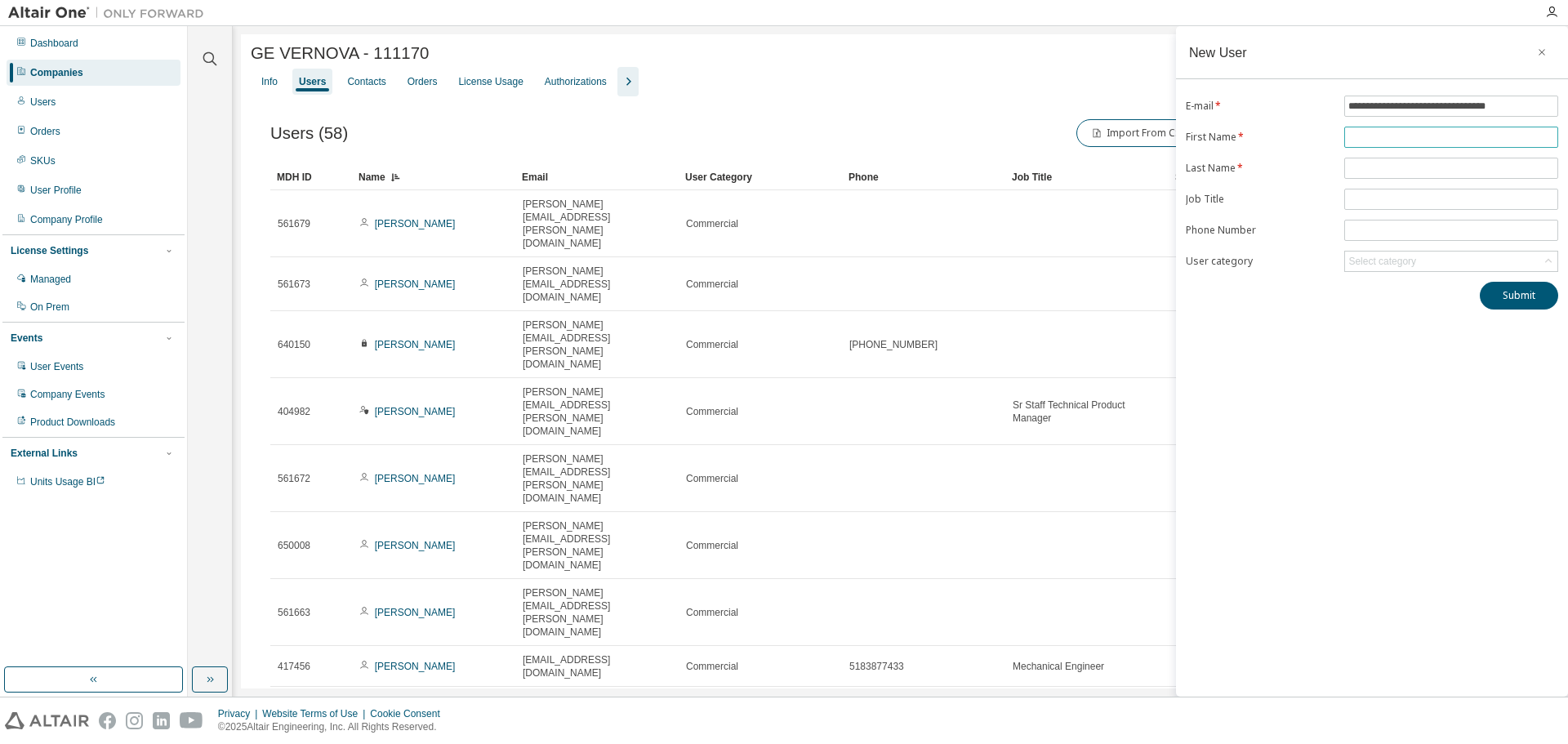
click at [1389, 170] on form "**********" at bounding box center [1372, 183] width 373 height 176
type input "*********"
click at [1389, 170] on input "text" at bounding box center [1452, 169] width 206 height 13
type input "**********"
click at [1400, 195] on input "text" at bounding box center [1452, 199] width 206 height 13
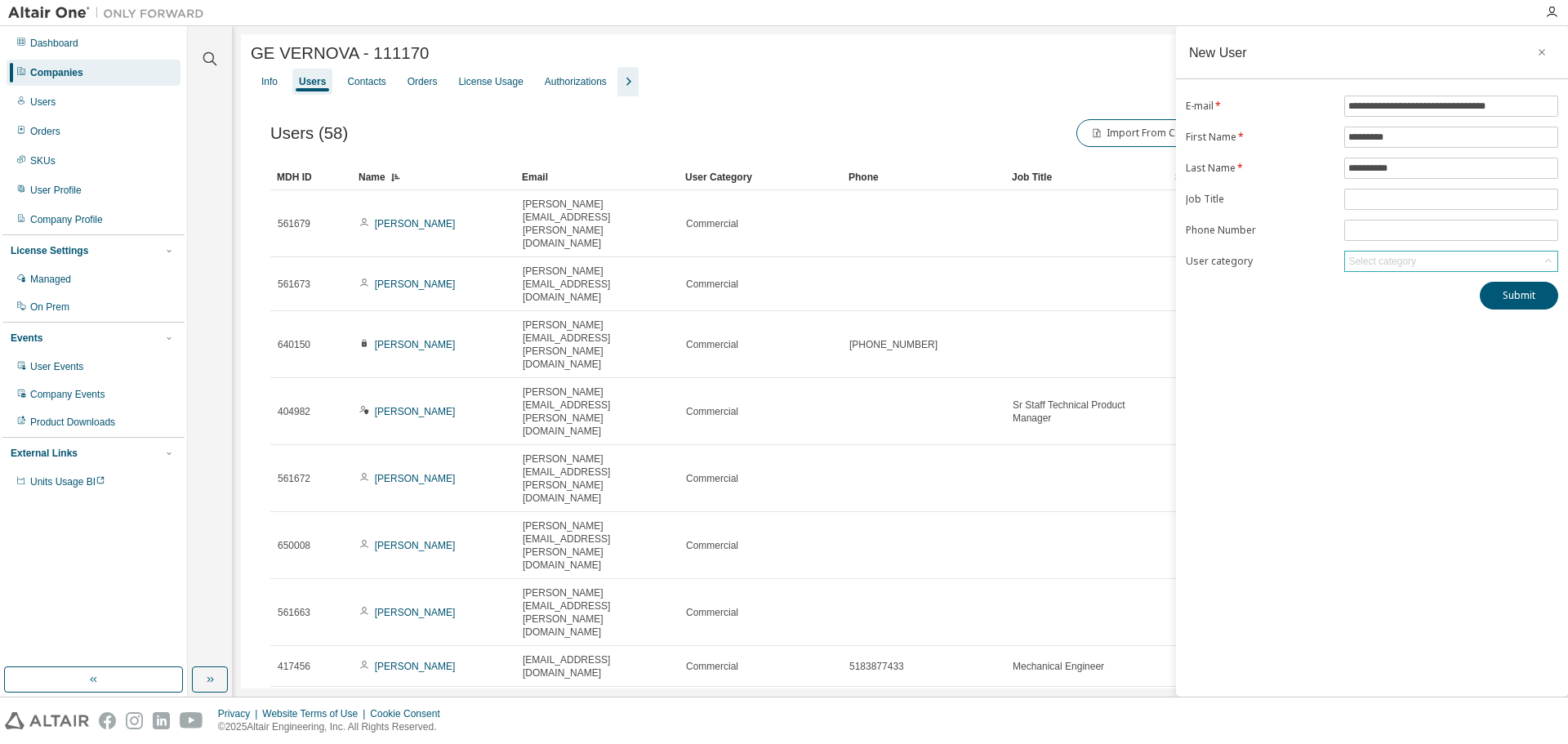
click at [1397, 261] on div "Select category" at bounding box center [1382, 261] width 68 height 13
click at [1367, 342] on li "Commercial" at bounding box center [1450, 349] width 209 height 21
click at [1510, 302] on button "Submit" at bounding box center [1519, 295] width 78 height 28
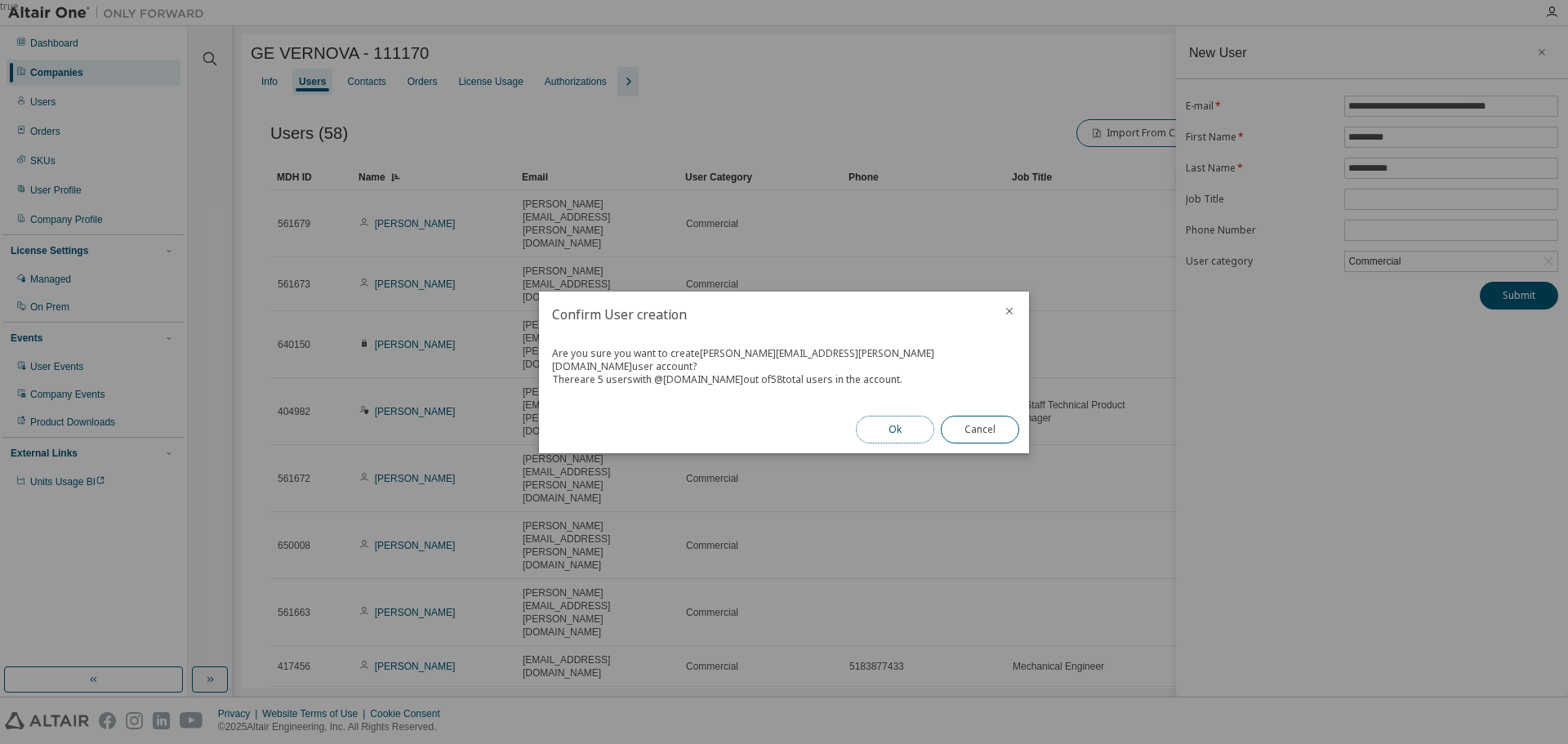
click at [882, 416] on button "Ok" at bounding box center [895, 429] width 78 height 28
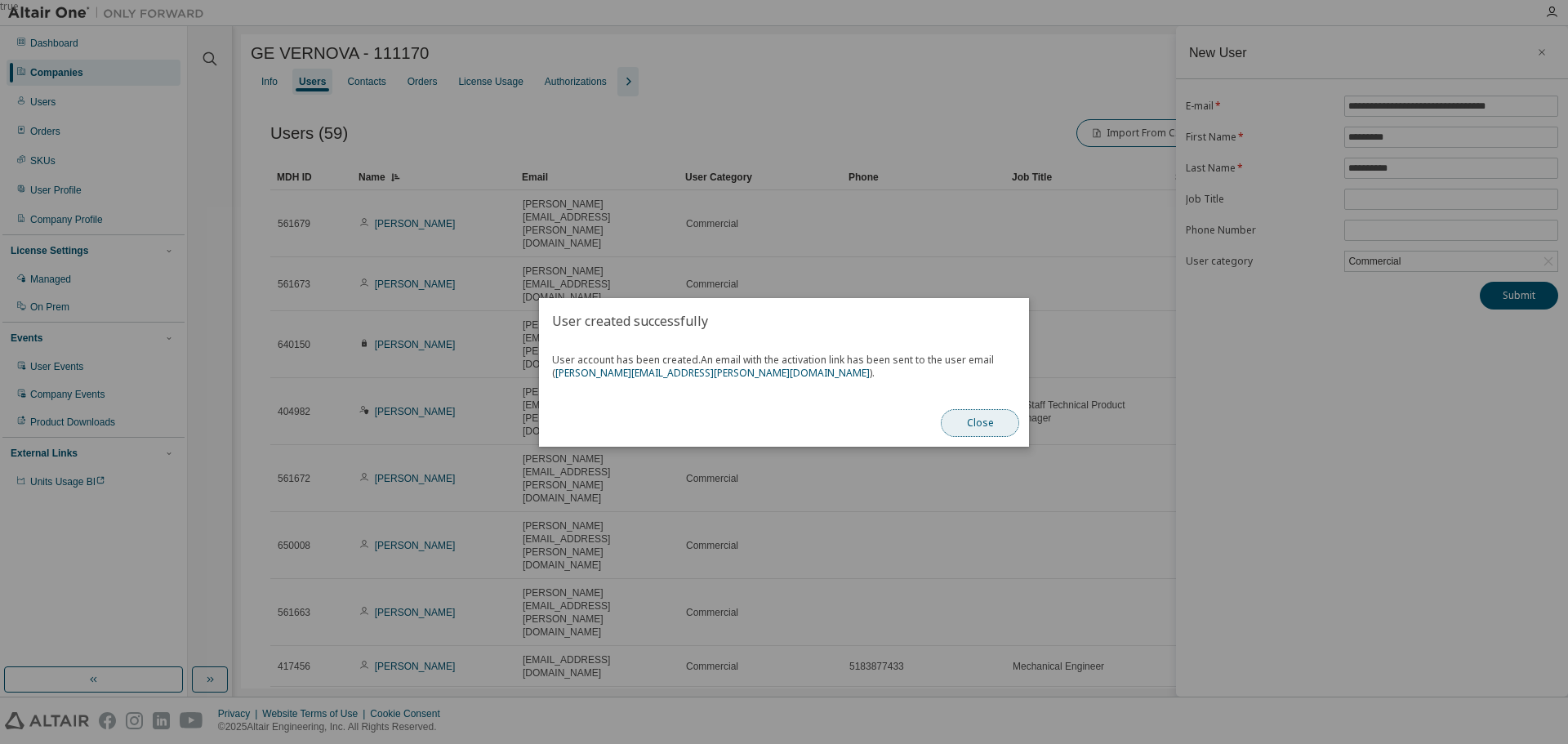
click at [996, 423] on button "Close" at bounding box center [980, 423] width 78 height 28
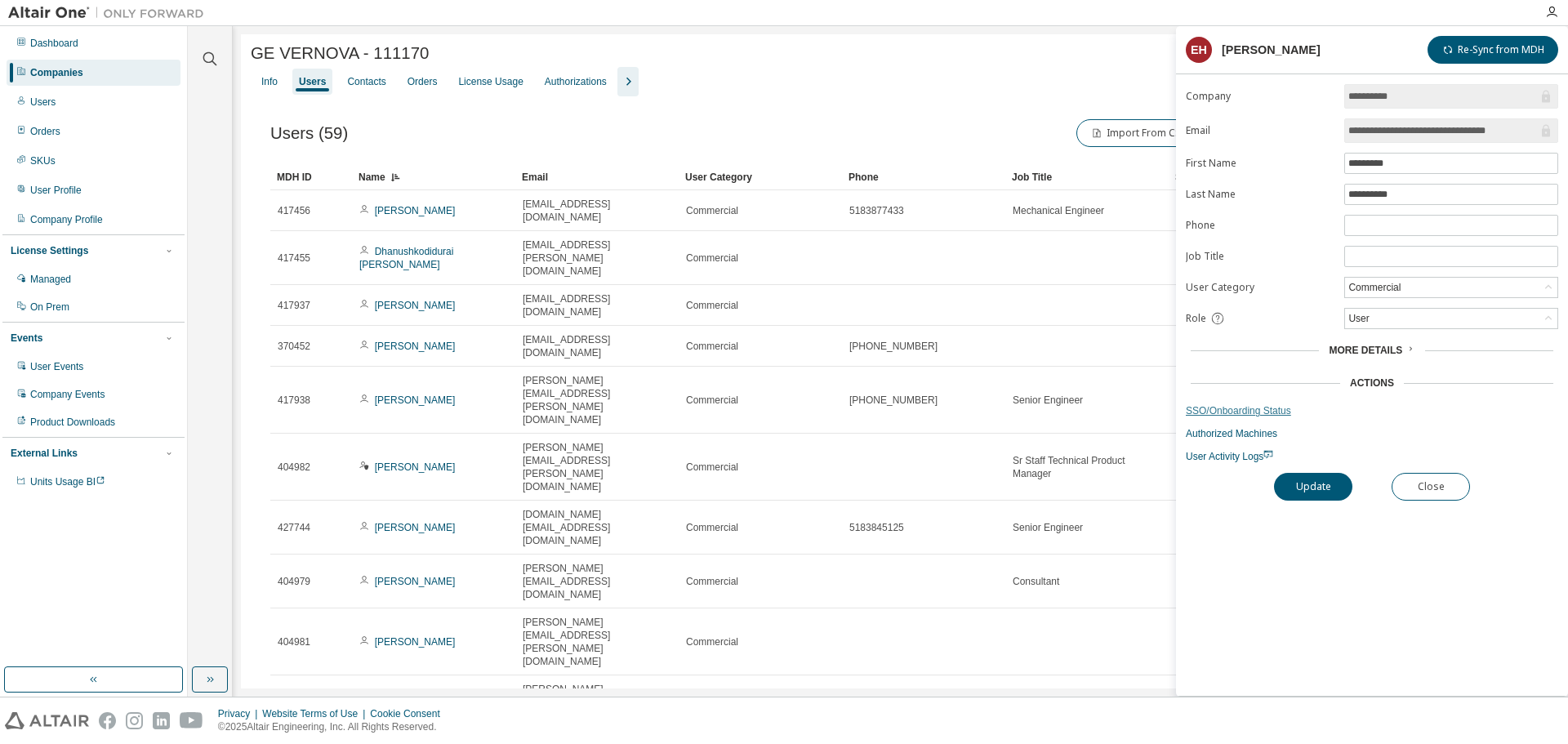
click at [1235, 409] on link "SSO/Onboarding Status" at bounding box center [1372, 411] width 373 height 13
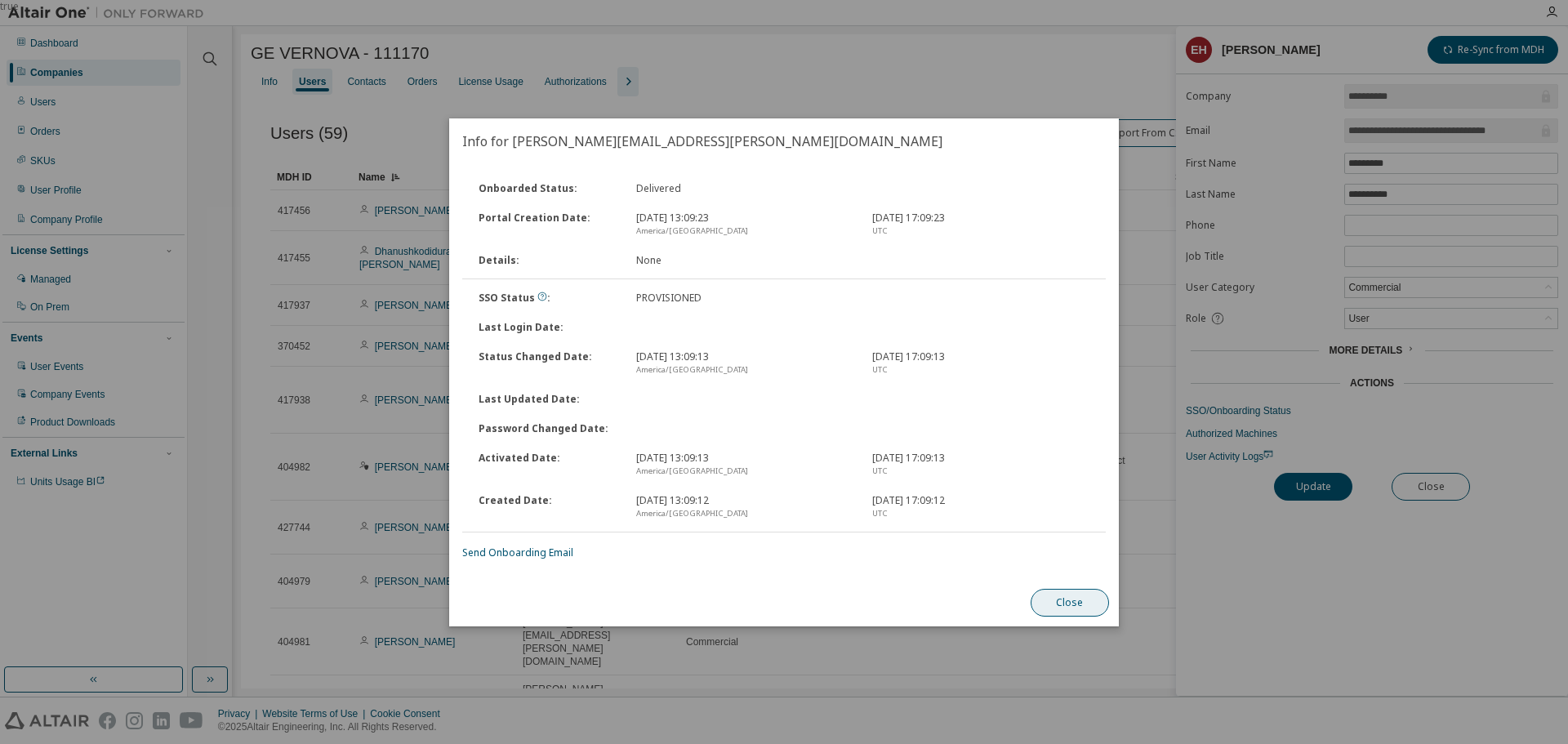
click at [1069, 597] on button "Close" at bounding box center [1070, 602] width 78 height 28
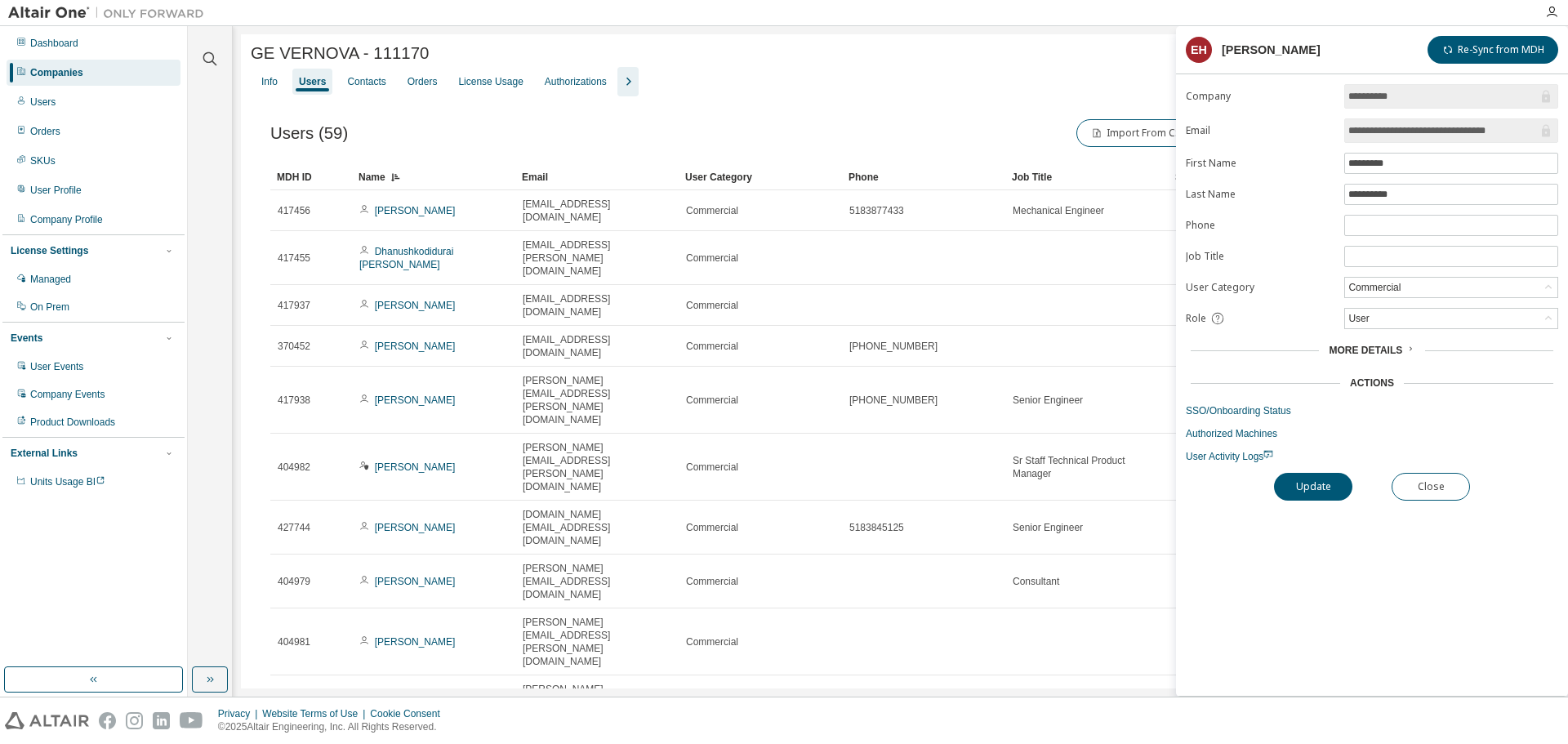
click at [61, 77] on div "Companies" at bounding box center [57, 72] width 53 height 13
